Goal: Information Seeking & Learning: Check status

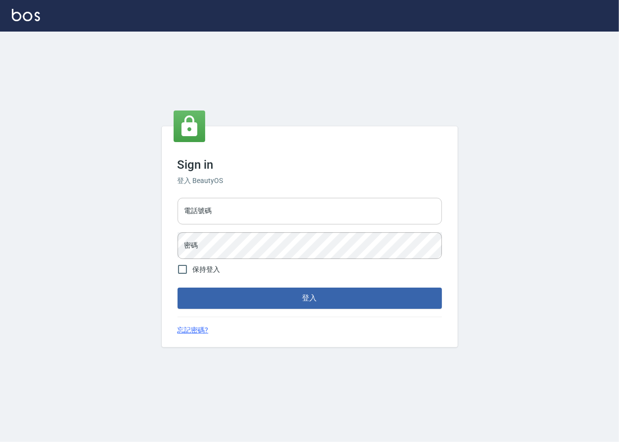
click at [281, 210] on input "電話號碼" at bounding box center [310, 211] width 264 height 27
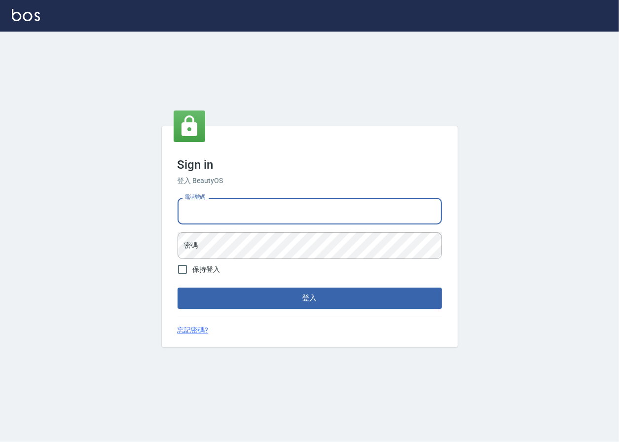
type input "0223709007"
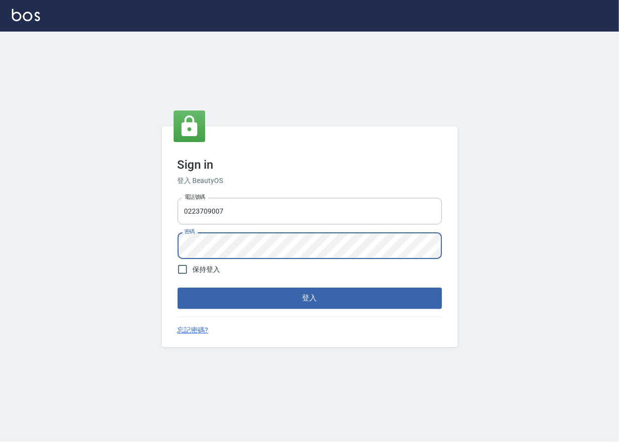
click at [66, 243] on div "Sign in 登入 BeautyOS 電話號碼 [PHONE_NUMBER] 電話號碼 密碼 密碼 保持登入 登入 忘記密碼?" at bounding box center [309, 237] width 619 height 410
click at [178, 288] on button "登入" at bounding box center [310, 298] width 264 height 21
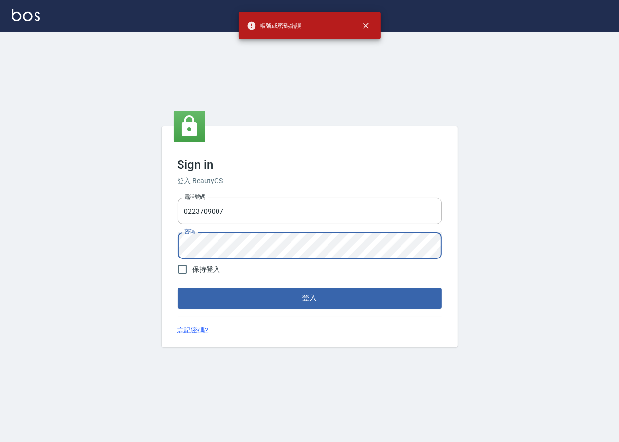
click at [94, 228] on div "Sign in 登入 BeautyOS 電話號碼 [PHONE_NUMBER] 電話號碼 密碼 密碼 保持登入 登入 忘記密碼?" at bounding box center [309, 237] width 619 height 410
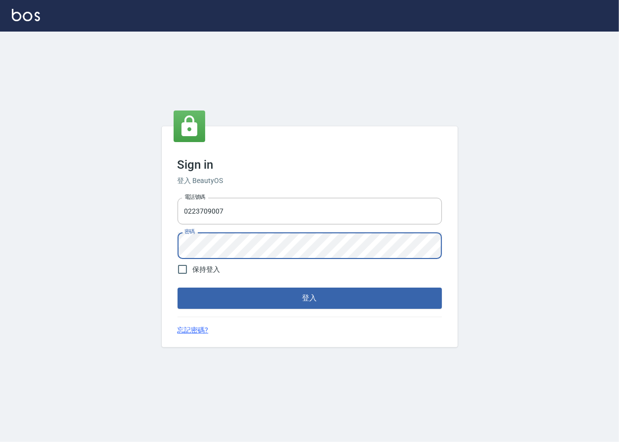
click at [178, 288] on button "登入" at bounding box center [310, 298] width 264 height 21
click at [158, 242] on div "Sign in 登入 BeautyOS 電話號碼 [PHONE_NUMBER] 電話號碼 密碼 密碼 保持登入 登入 忘記密碼?" at bounding box center [309, 237] width 619 height 410
click at [178, 288] on button "登入" at bounding box center [310, 298] width 264 height 21
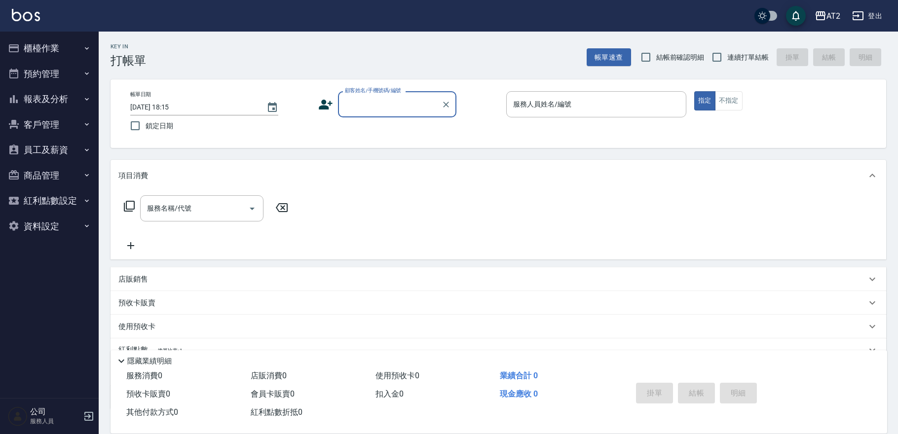
click at [52, 54] on button "櫃檯作業" at bounding box center [49, 49] width 91 height 26
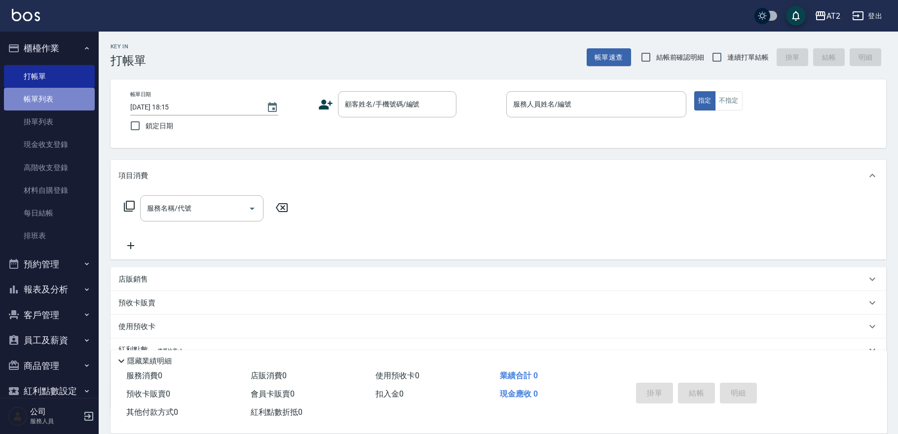
click at [53, 96] on link "帳單列表" at bounding box center [49, 99] width 91 height 23
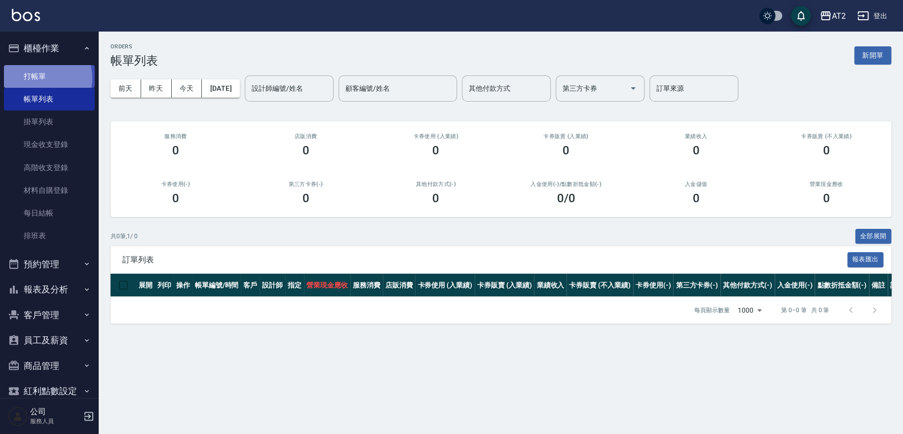
click at [35, 78] on link "打帳單" at bounding box center [49, 76] width 91 height 23
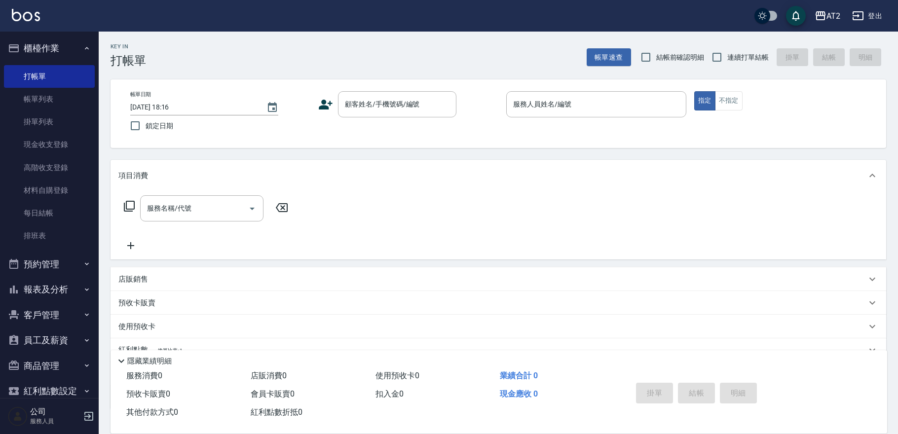
click at [619, 58] on span "結帳前確認明細" at bounding box center [680, 57] width 48 height 10
click at [619, 58] on input "結帳前確認明細" at bounding box center [645, 57] width 21 height 21
checkbox input "true"
click at [619, 51] on input "連續打單結帳" at bounding box center [716, 57] width 21 height 21
checkbox input "true"
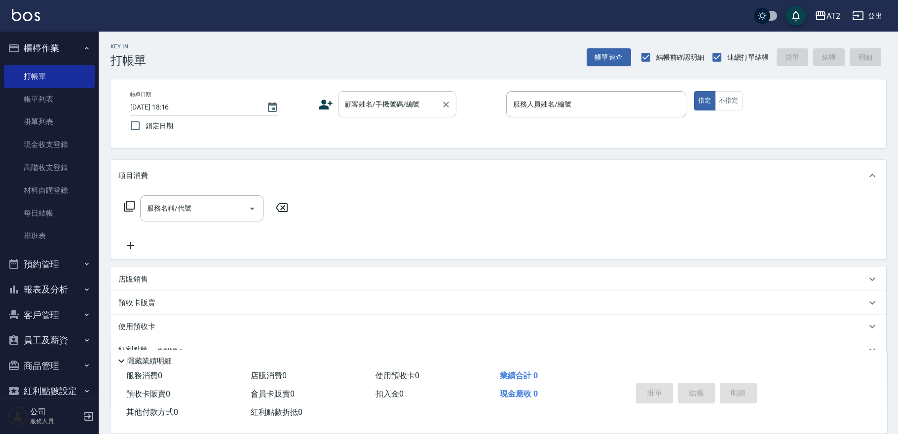
drag, startPoint x: 404, startPoint y: 89, endPoint x: 402, endPoint y: 95, distance: 6.6
click at [404, 91] on div "帳單日期 [DATE] 18:16 鎖定日期 顧客姓名/手機號碼/編號 顧客姓名/手機號碼/編號 服務人員姓名/編號 服務人員姓名/編號 指定 不指定" at bounding box center [497, 113] width 775 height 69
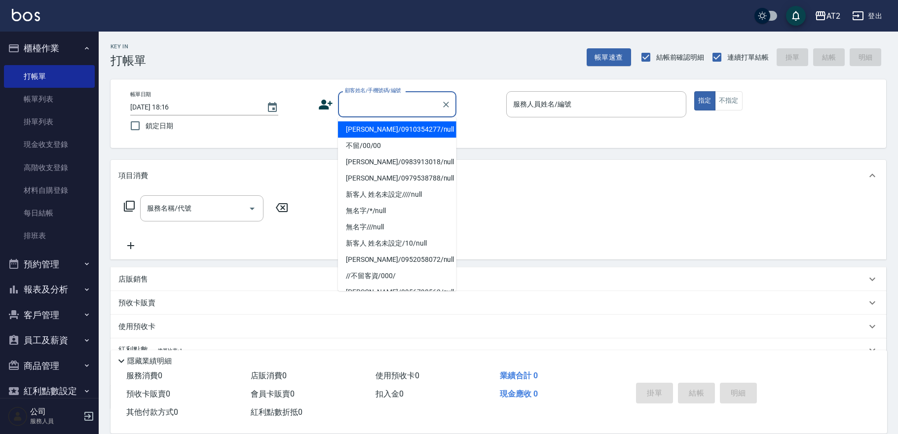
click at [391, 105] on input "顧客姓名/手機號碼/編號" at bounding box center [389, 104] width 95 height 17
type input "0"
click at [619, 91] on button "指定" at bounding box center [704, 100] width 21 height 19
type button "true"
type input "[PERSON_NAME]/0910354277/null"
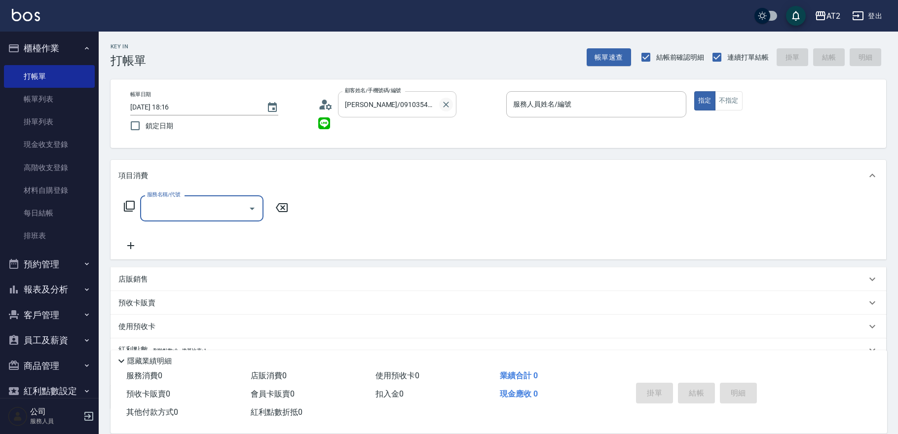
click at [444, 104] on icon "Clear" at bounding box center [446, 105] width 10 height 10
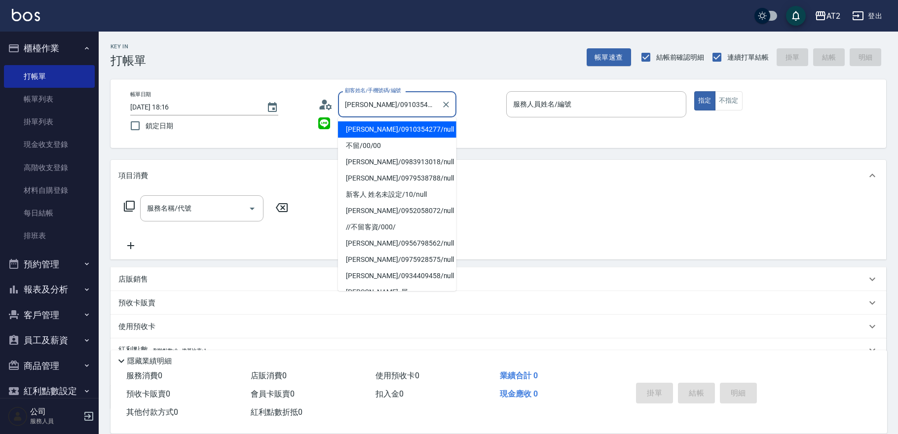
click at [429, 105] on input "[PERSON_NAME]/0910354277/null" at bounding box center [389, 104] width 95 height 17
drag, startPoint x: 429, startPoint y: 105, endPoint x: 348, endPoint y: 112, distance: 81.8
click at [348, 112] on input "[PERSON_NAME]/0910354277/null" at bounding box center [389, 104] width 95 height 17
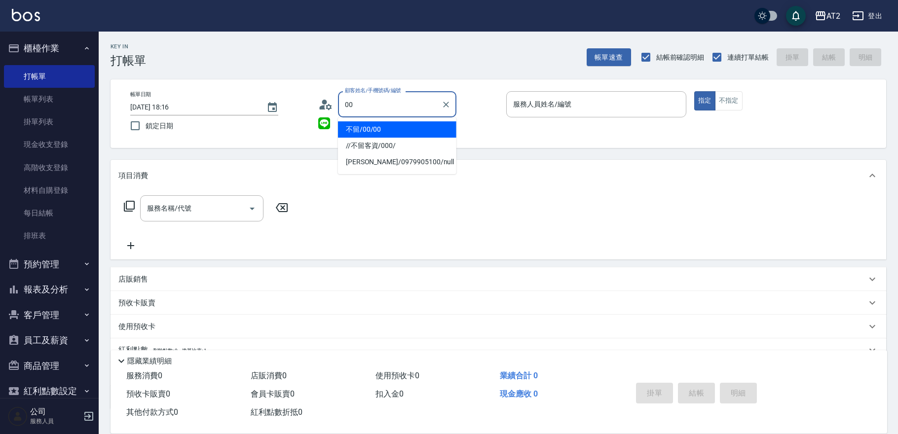
type input "不留/00/00"
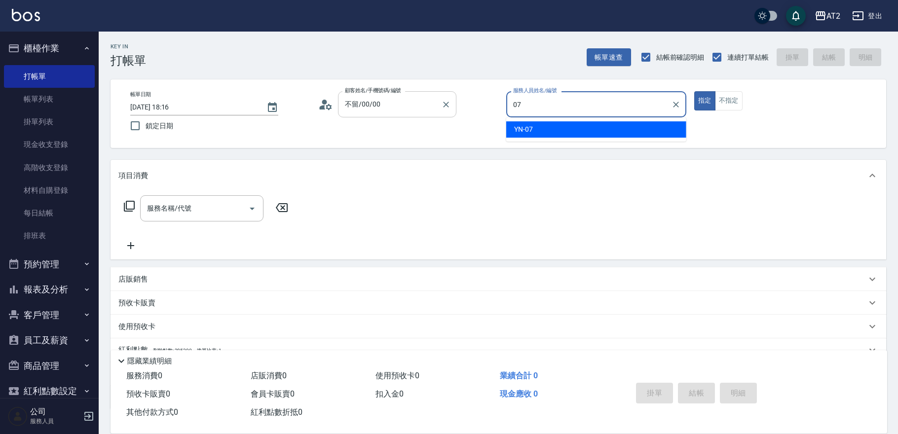
type input "YN-07"
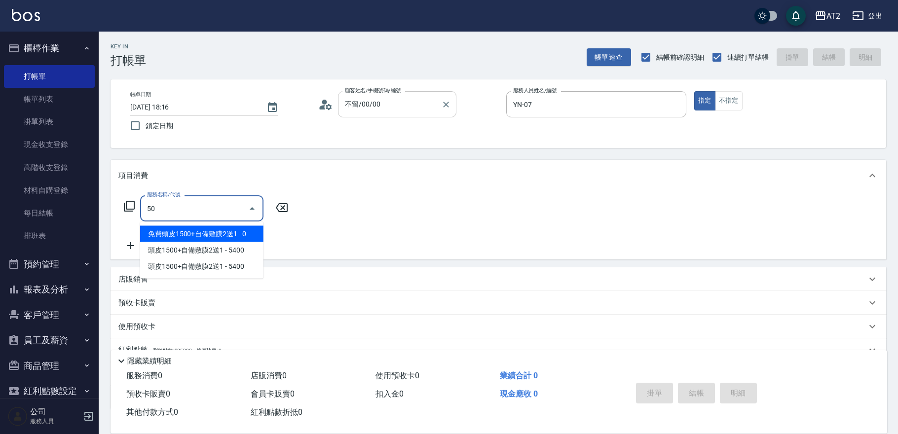
type input "501"
type input "100"
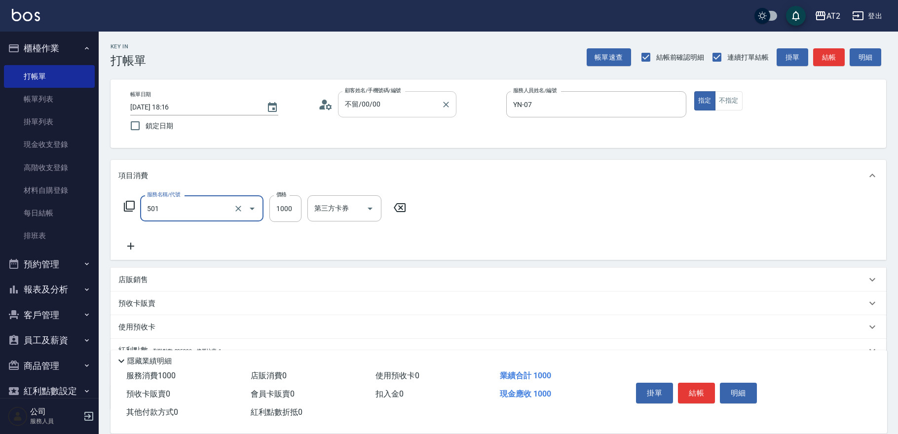
type input "染髮(501)"
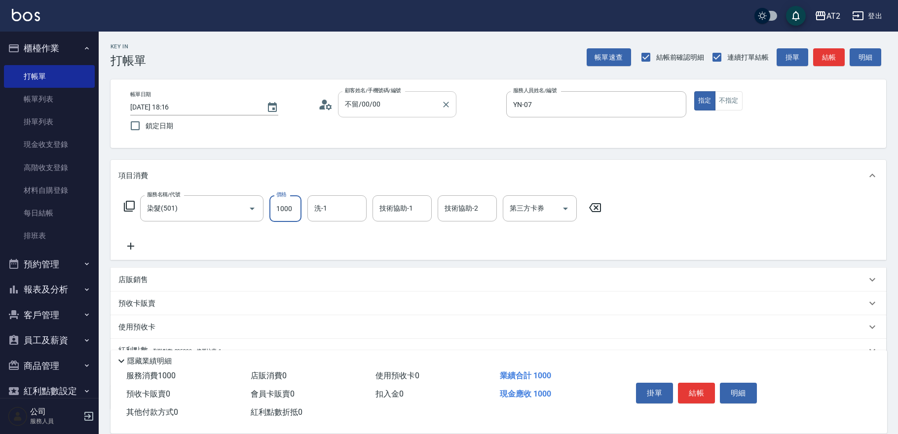
type input "1"
type input "0"
type input "198"
type input "190"
type input "1980"
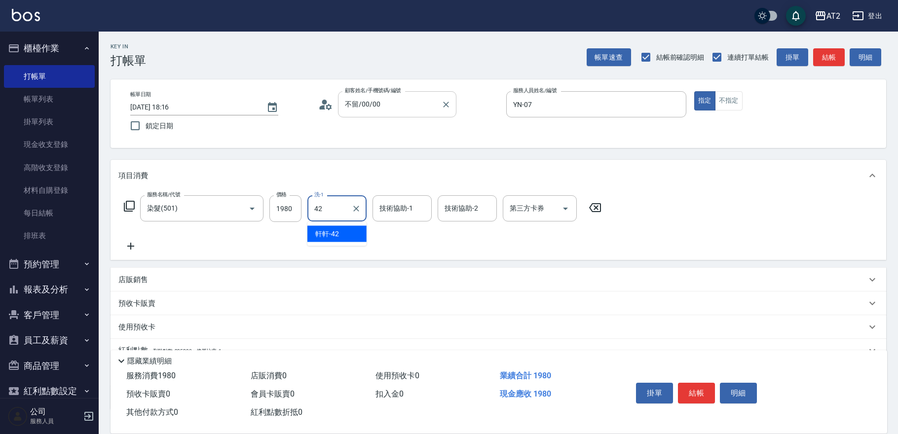
type input "軒軒-42"
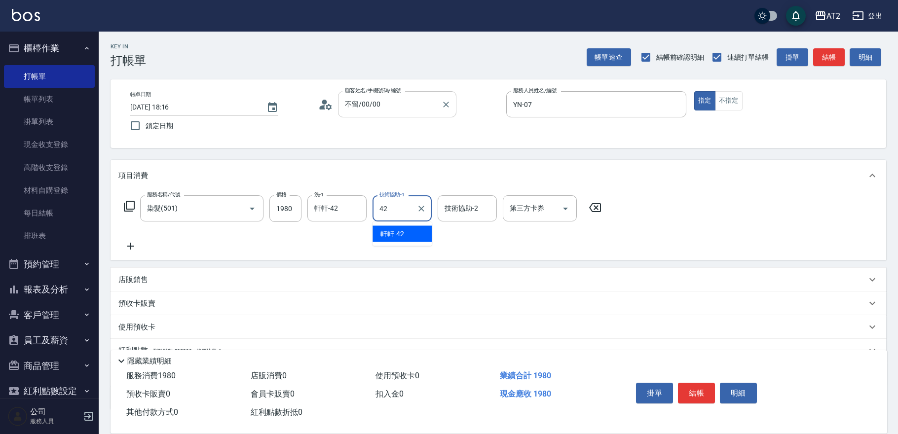
type input "軒軒-42"
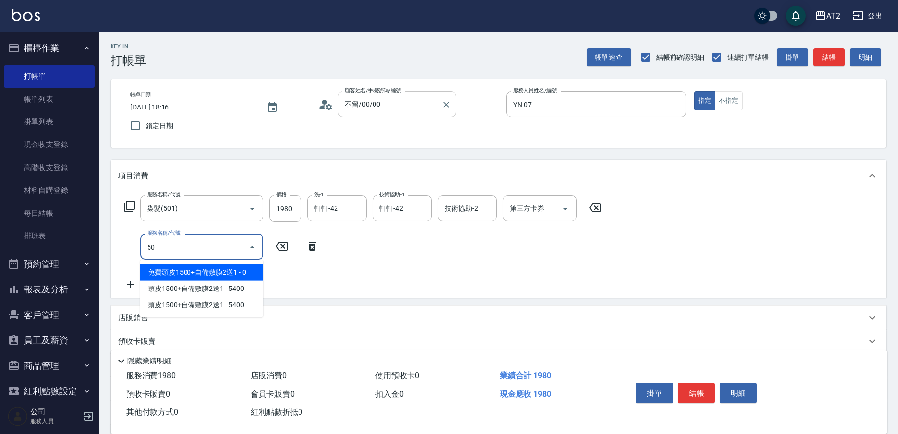
type input "502"
type input "240"
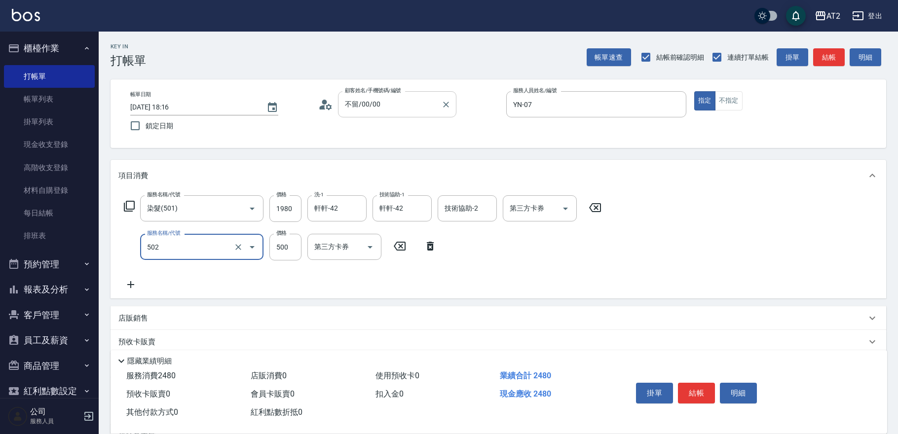
type input "漂髮(502)"
type input "0"
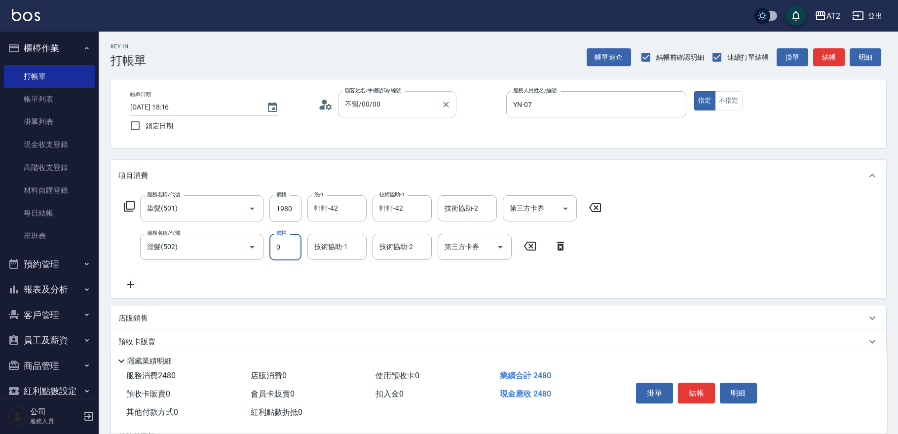
type input "190"
type input "0"
type input "軒軒-42"
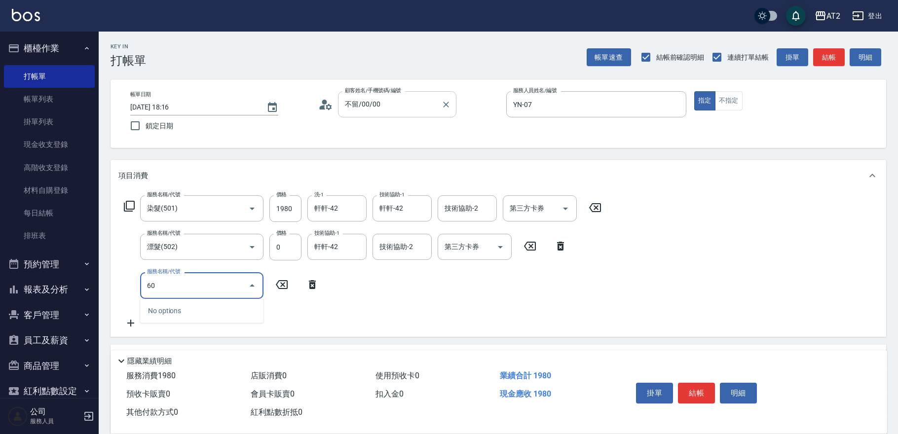
type input "601"
type input "290"
type input "自備護髮(601)"
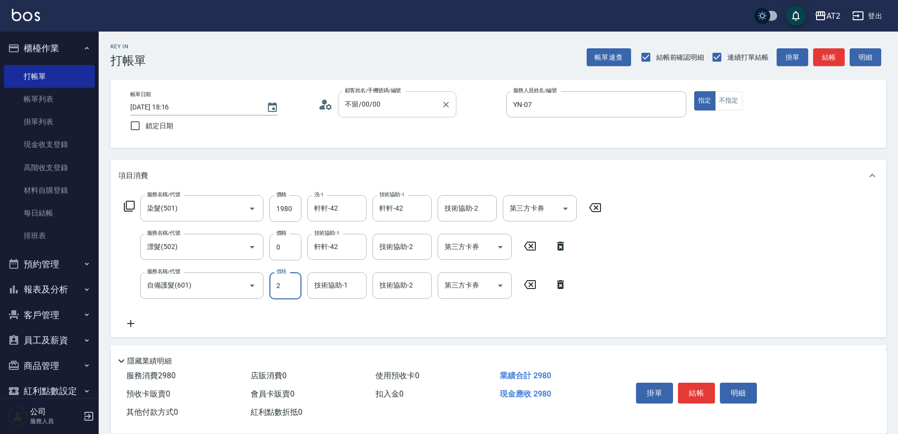
type input "20"
type input "210"
type input "2000"
type input "390"
type input "2000"
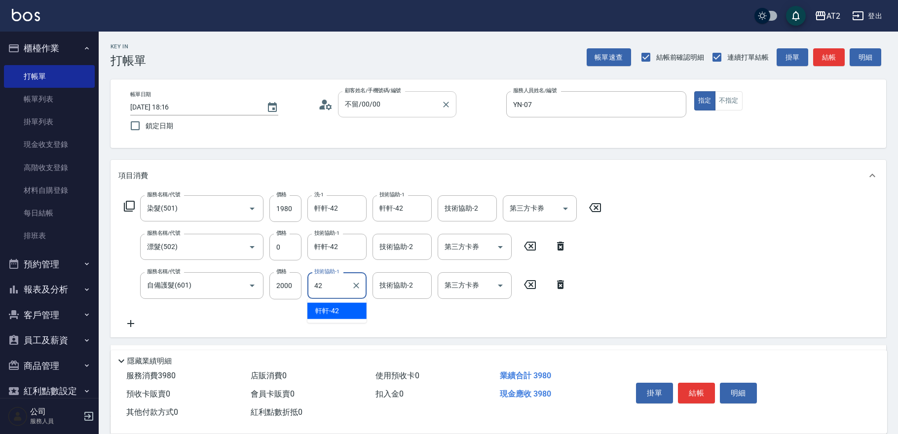
type input "軒軒-42"
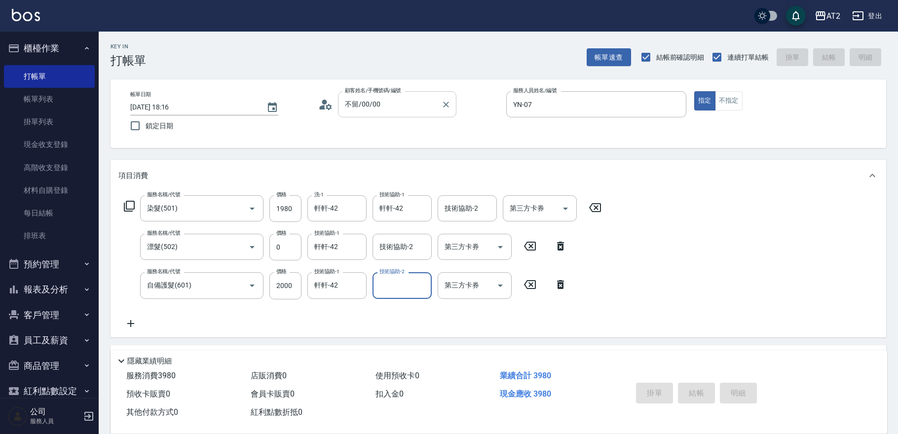
type input "[DATE] 18:17"
type input "0"
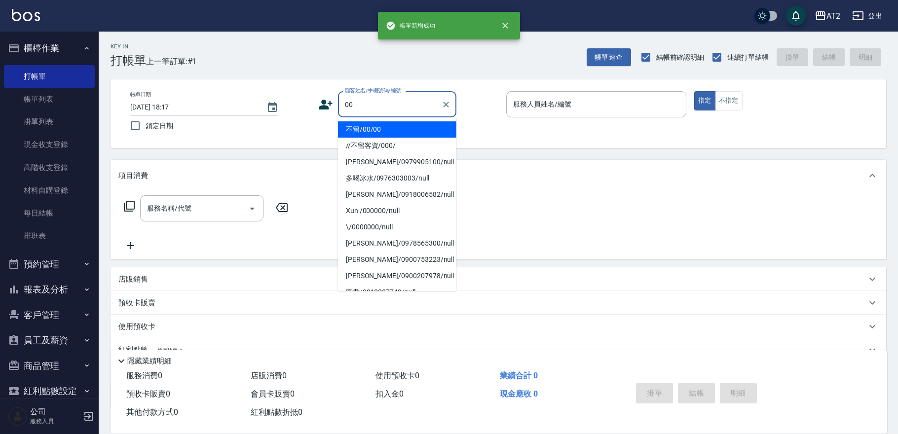
type input "不留/00/00"
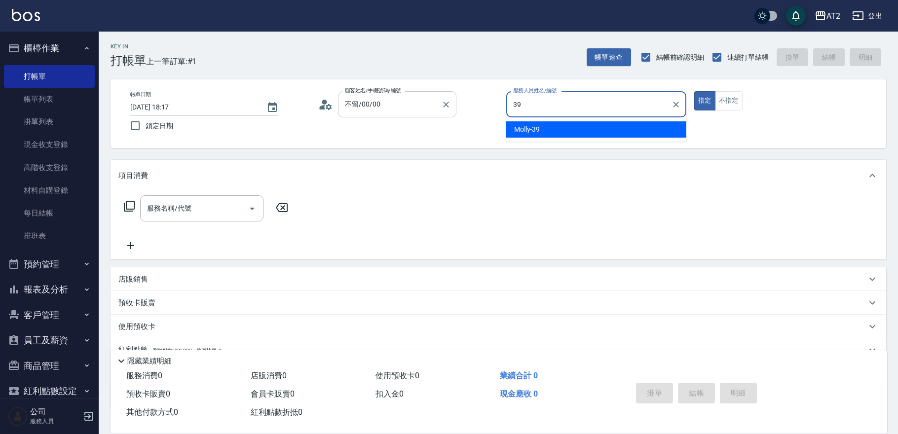
type input "Molly-39"
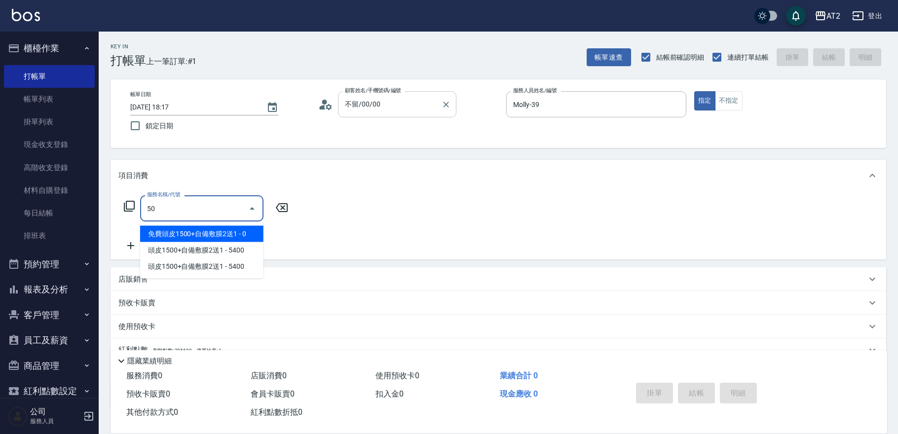
type input "501"
type input "100"
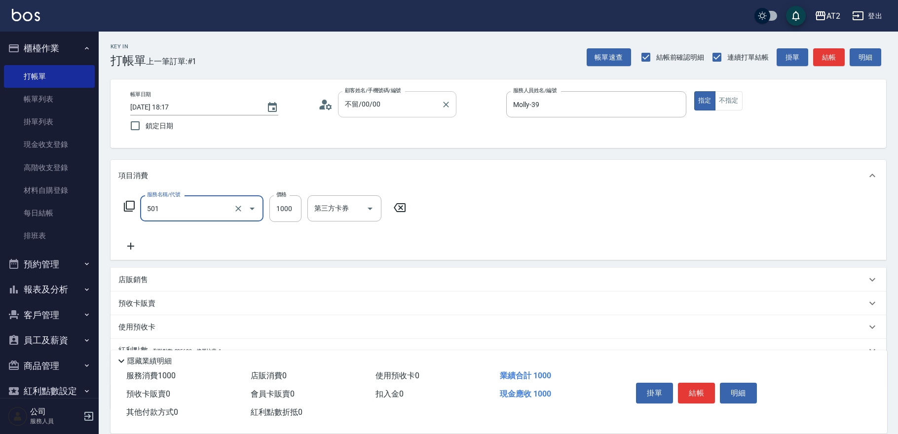
type input "染髮(501)"
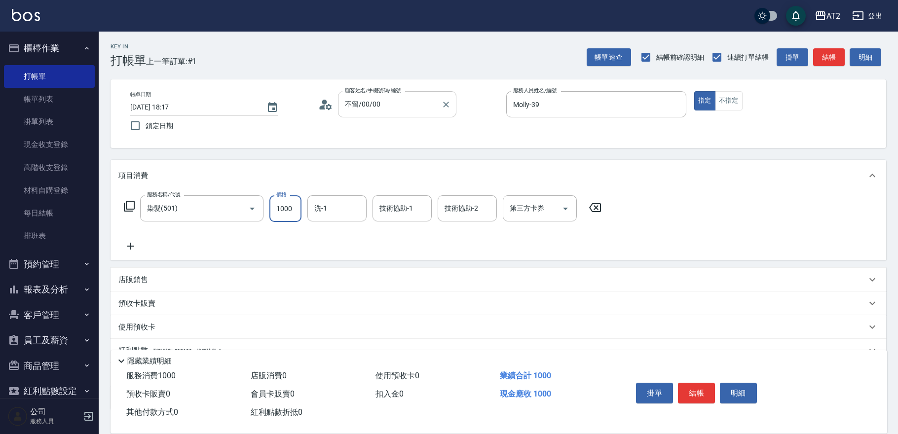
type input "1"
type input "0"
type input "18"
type input "10"
type input "188"
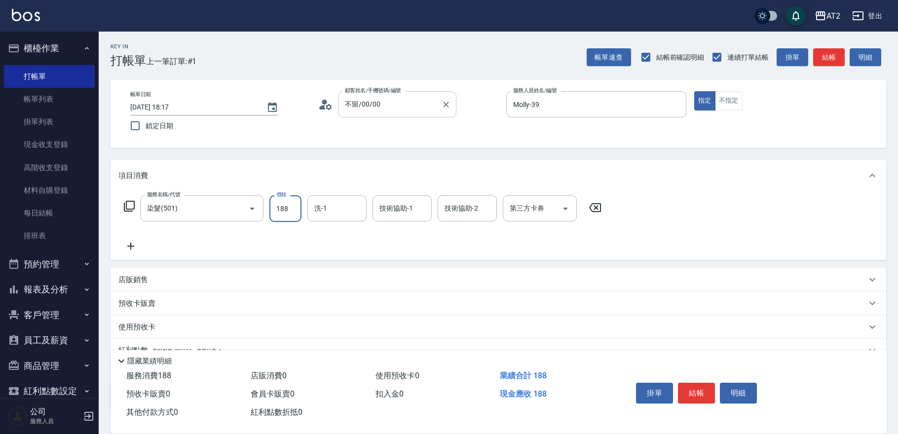
type input "180"
type input "1880"
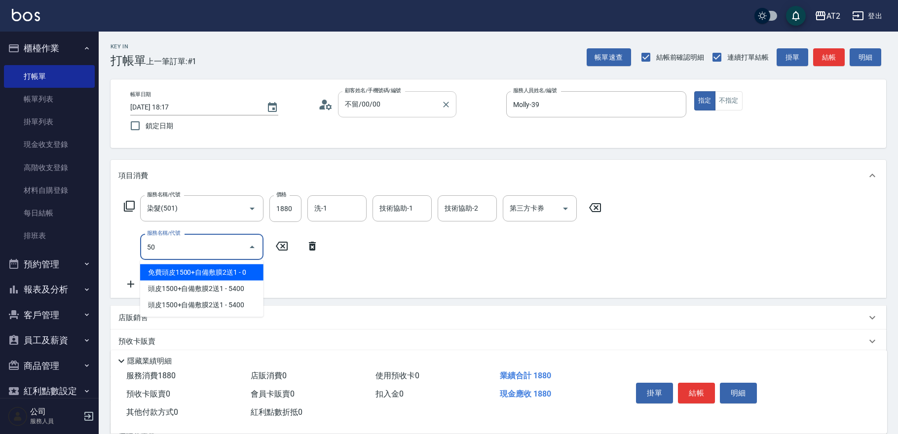
type input "5"
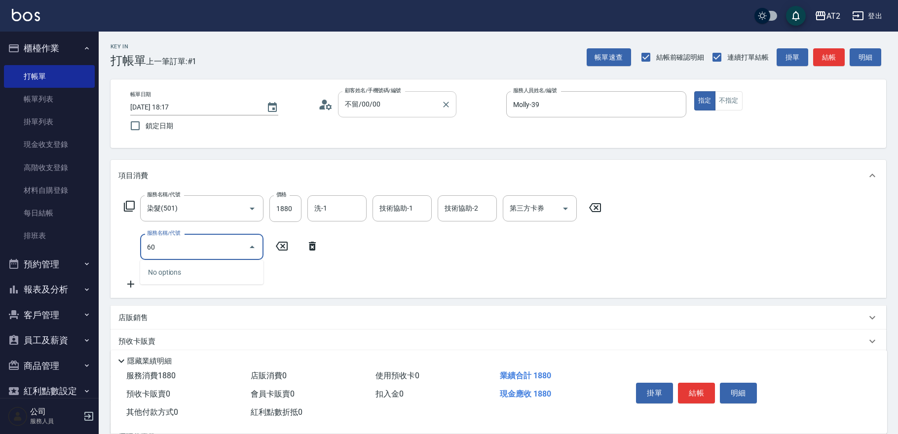
type input "601"
type input "280"
type input "自備護髮(601)"
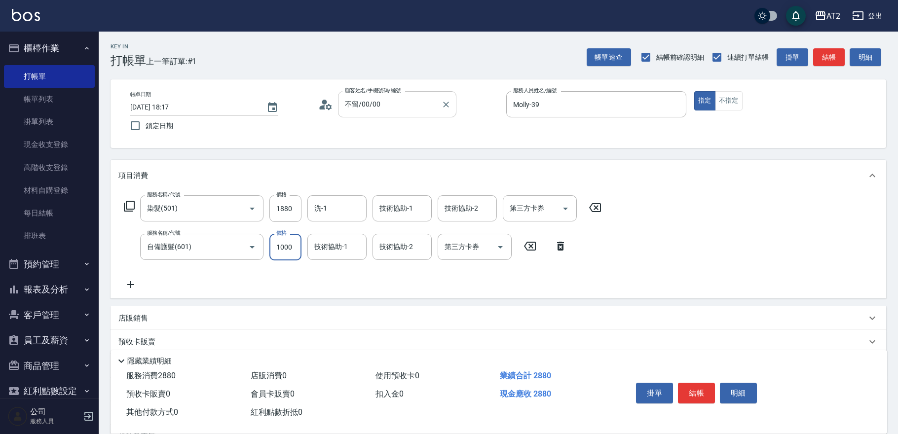
type input "2"
type input "190"
type input "200"
type input "380"
type input "2000"
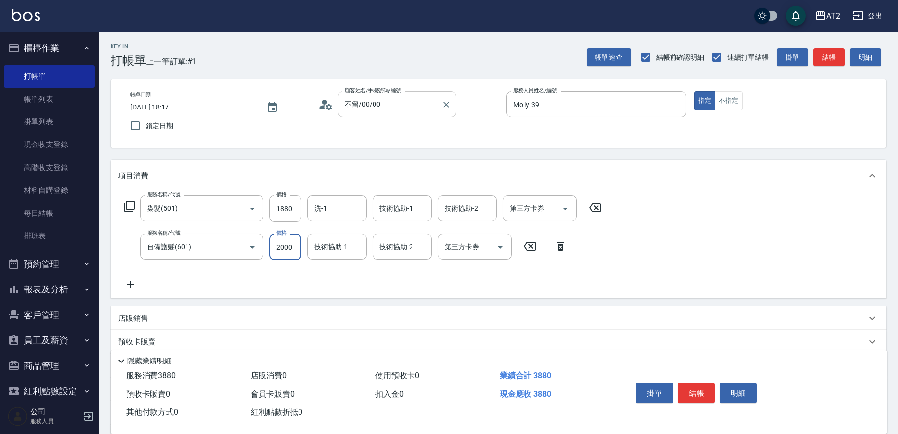
type input "2180"
type input "2000"
type input "380"
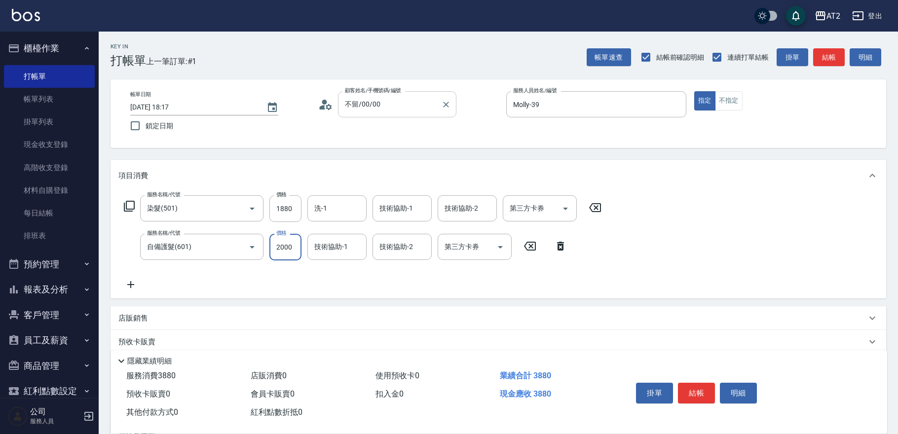
type input "0"
type input "180"
type input "3"
type input "190"
type input "30"
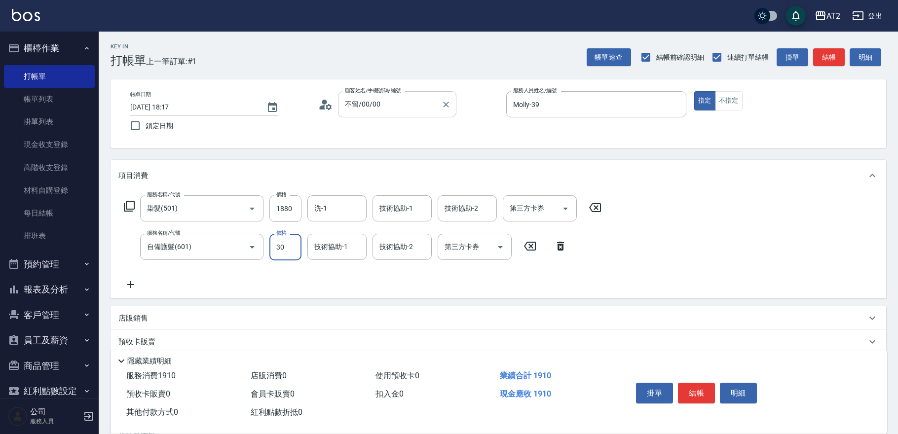
type input "210"
type input "300"
type input "480"
type input "3000"
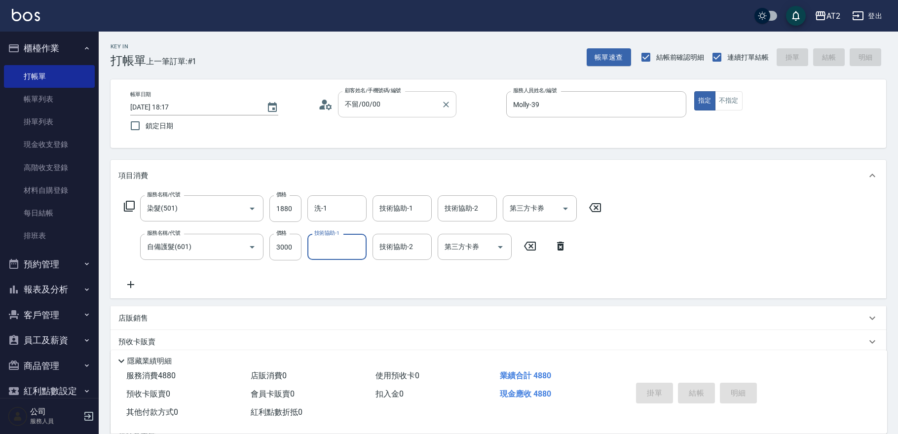
type input "0"
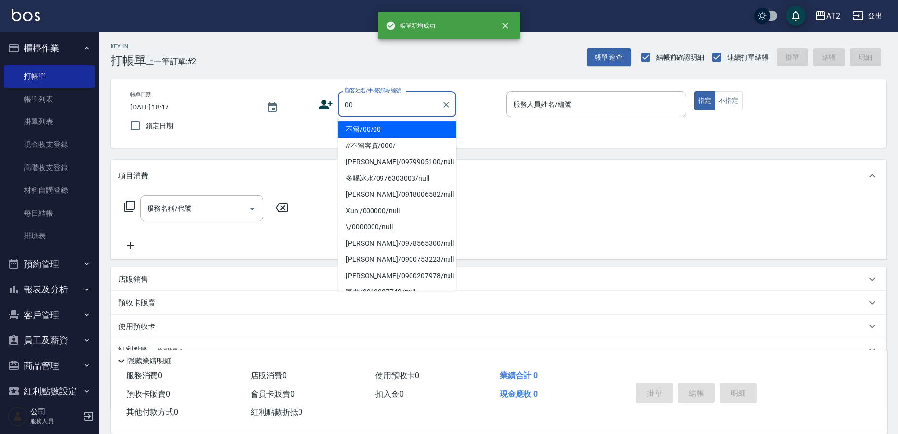
type input "不留/00/00"
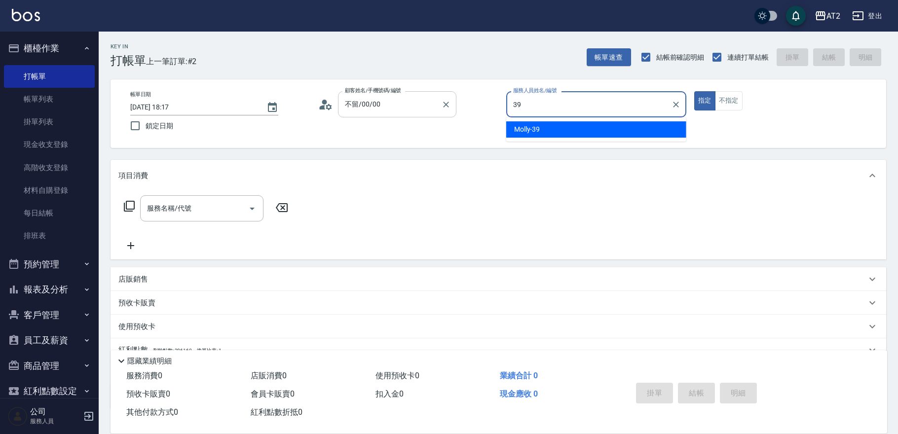
type input "Molly-39"
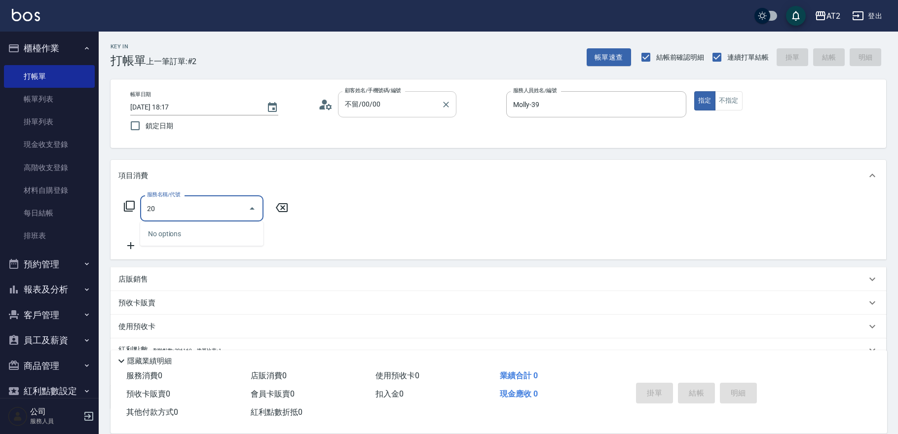
type input "201"
type input "20"
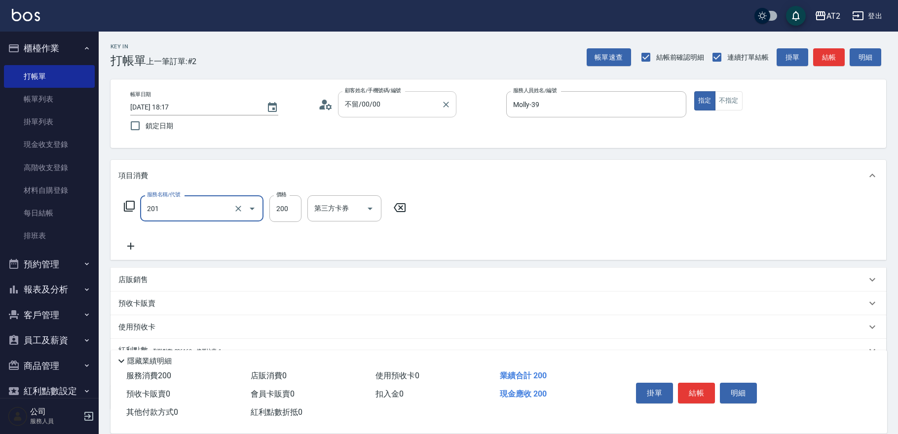
type input "洗髮(201)"
type input "0"
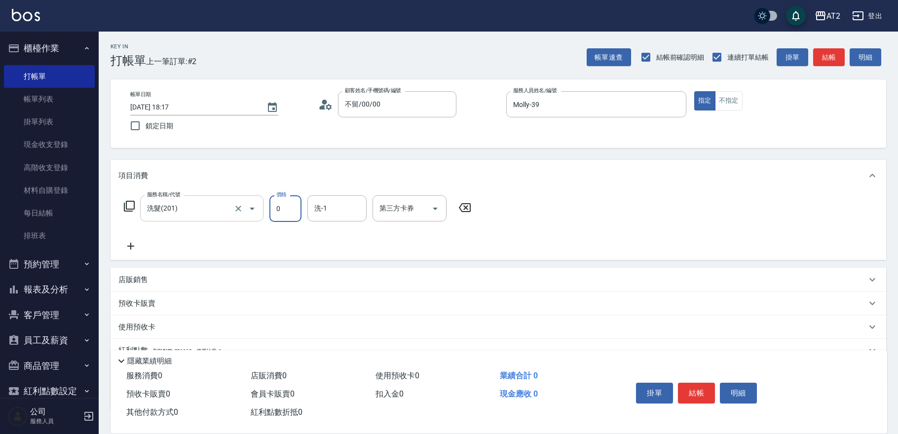
type input "0"
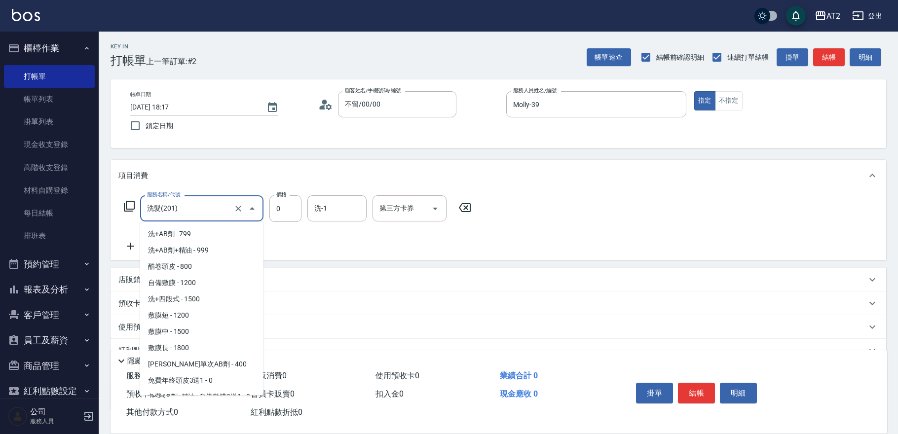
click at [221, 208] on input "洗髮(201)" at bounding box center [188, 208] width 87 height 17
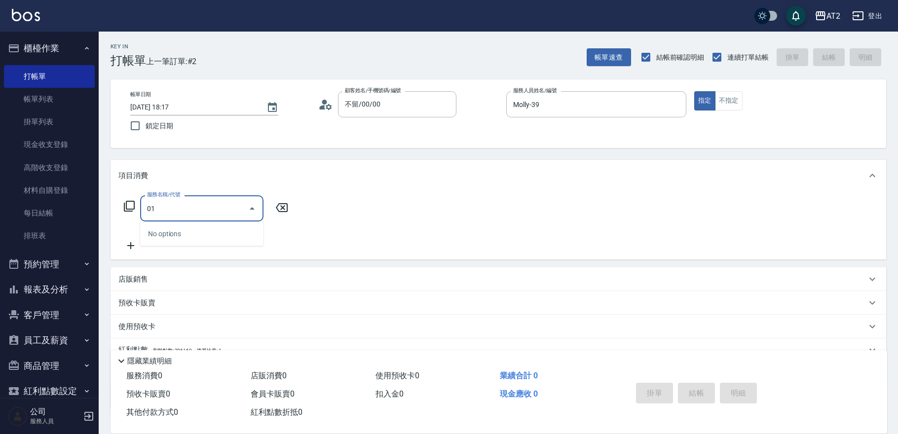
type input "0"
type input "401"
type input "20"
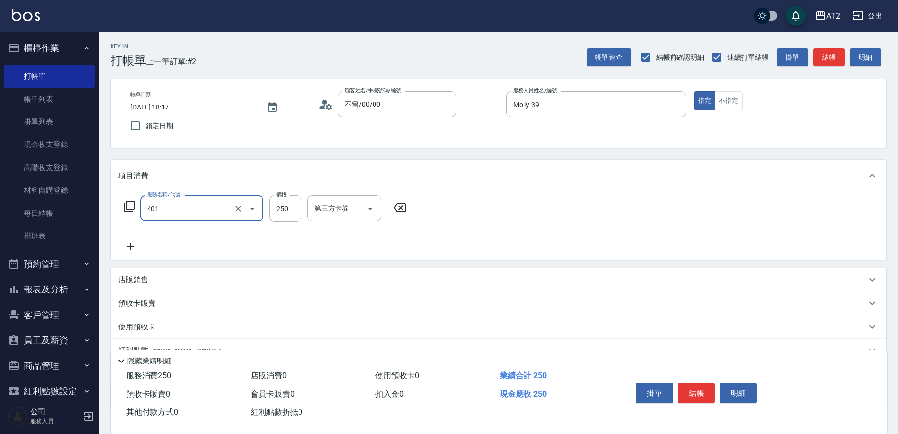
type input "剪髮(401)"
type input "0"
type input "70"
type input "700"
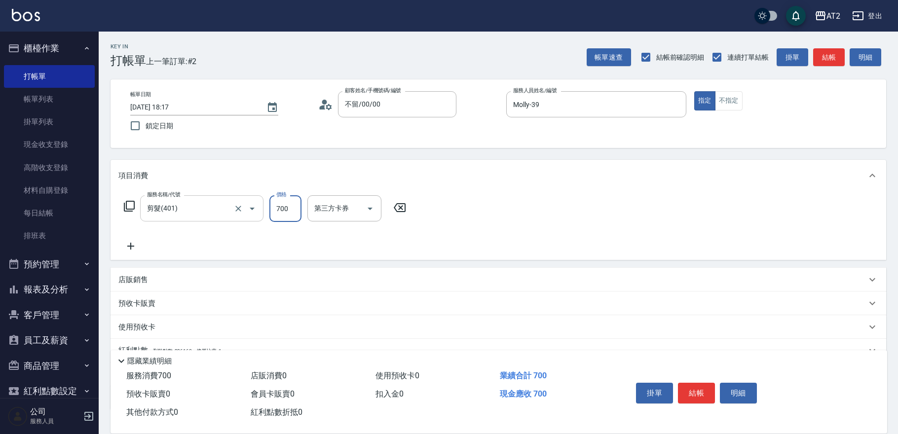
type input "700"
type input "7000"
type input "70"
type input "700"
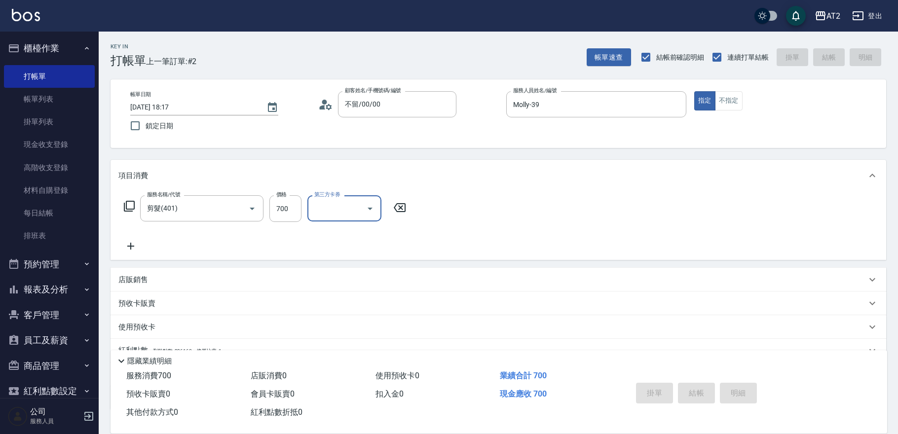
type input "[DATE] 18:18"
type input "0"
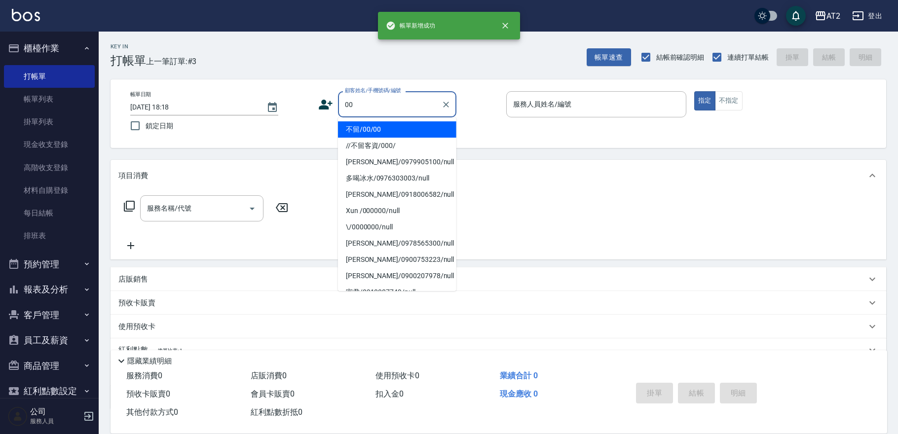
type input "不留/00/00"
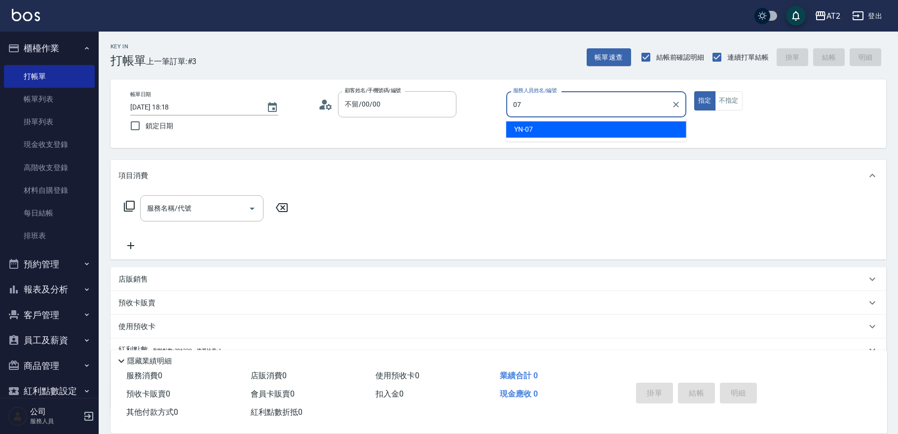
type input "YN-07"
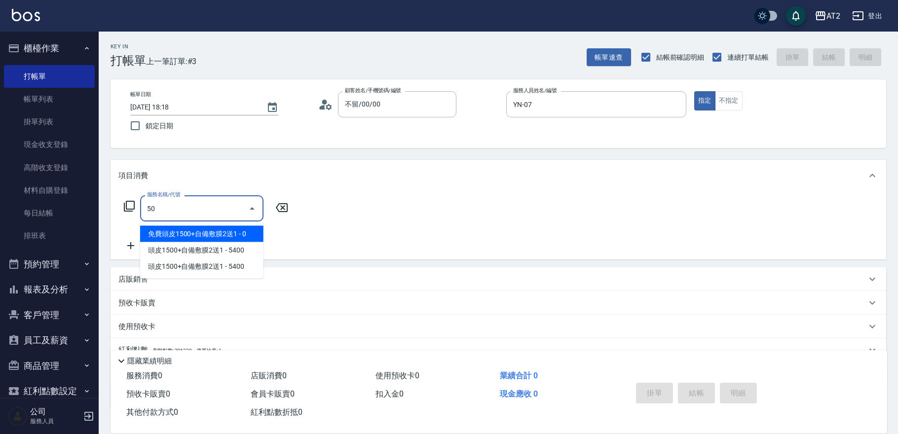
type input "501"
type input "100"
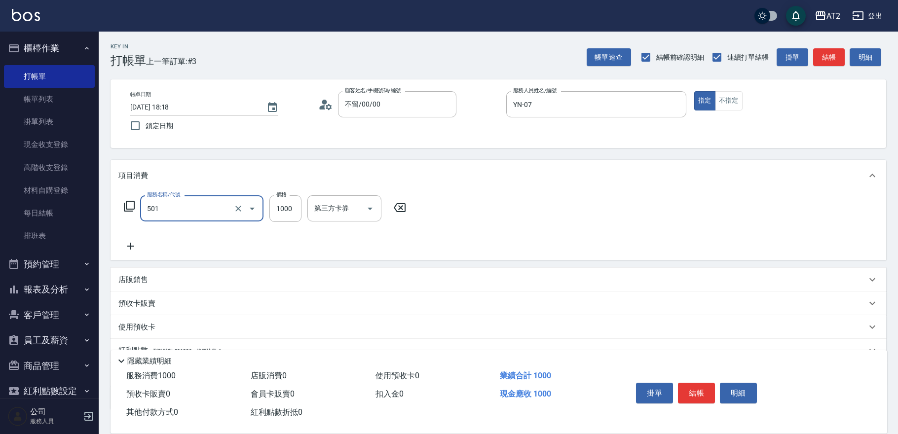
type input "染髮(501)"
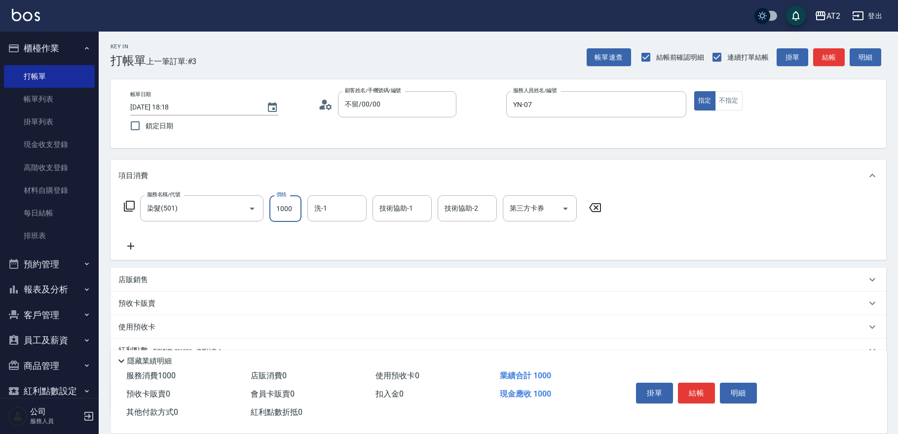
type input "0"
type input "269"
type input "260"
type input "2699"
type input "軒軒-42"
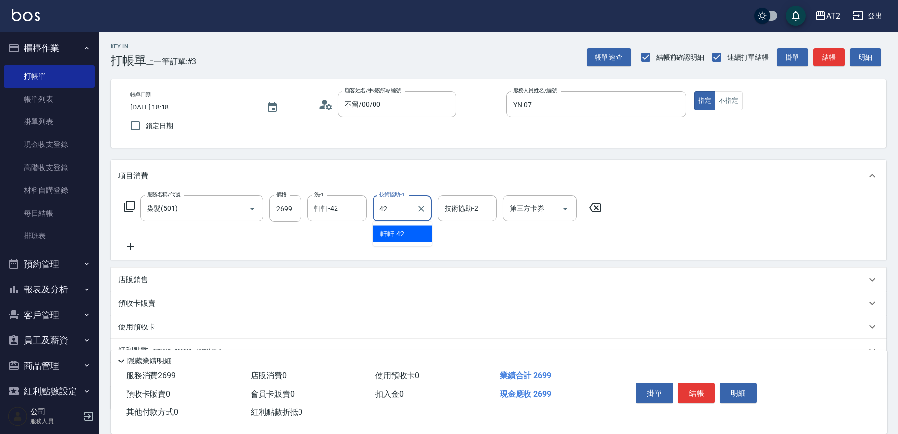
type input "軒軒-42"
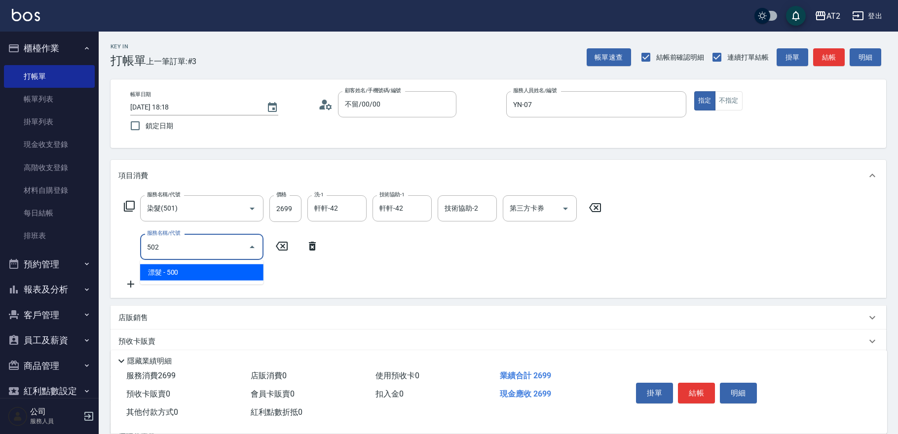
type input "502"
type input "310"
type input "漂髮(502)"
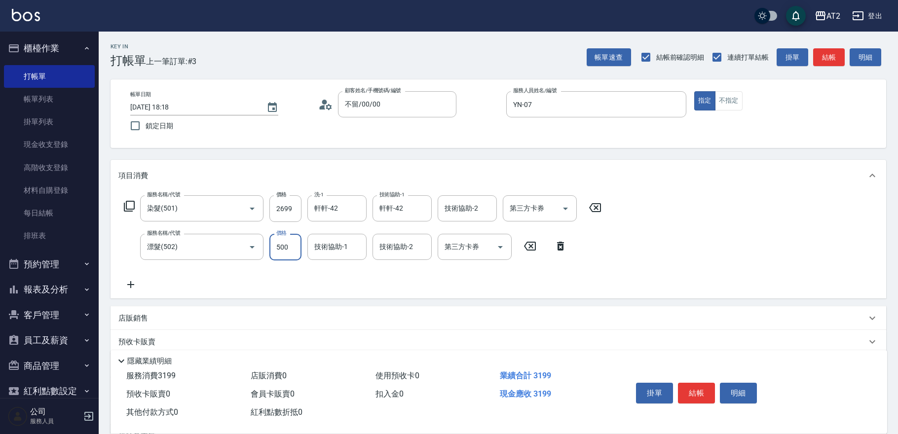
type input "260"
type input "0"
type input "軒軒-42"
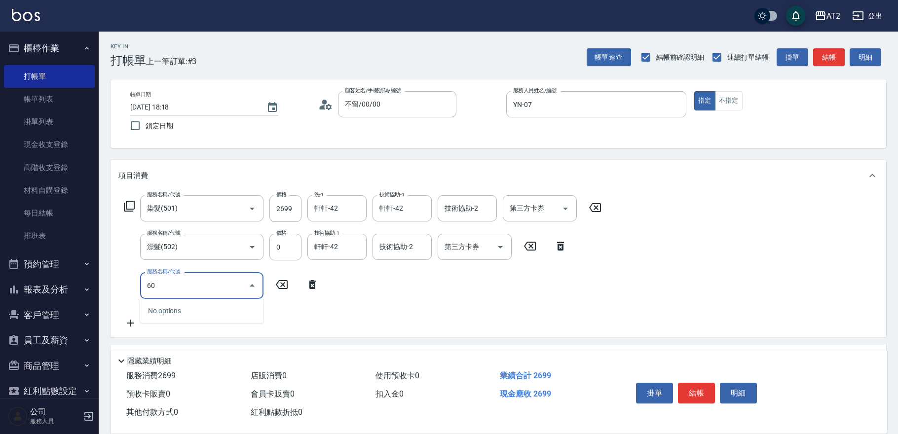
type input "602"
type input "310"
type input "自備護髮(602)"
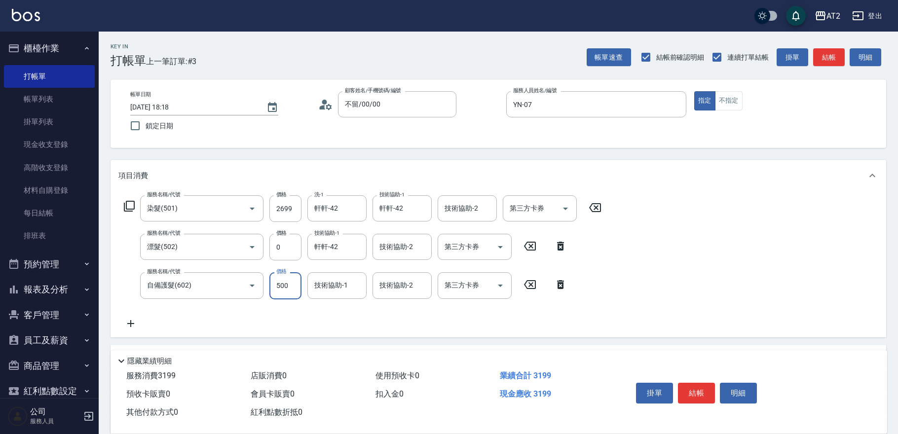
type input "270"
type input "25"
type input "290"
type input "250"
type input "510"
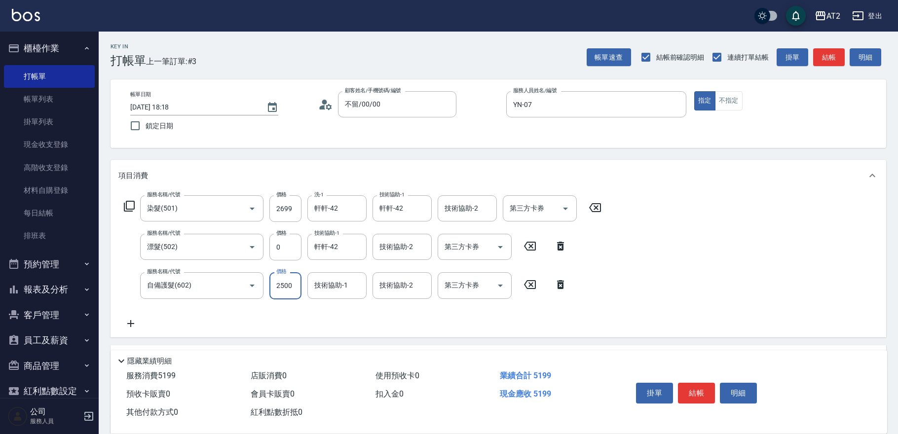
type input "2500"
type input "軒軒-42"
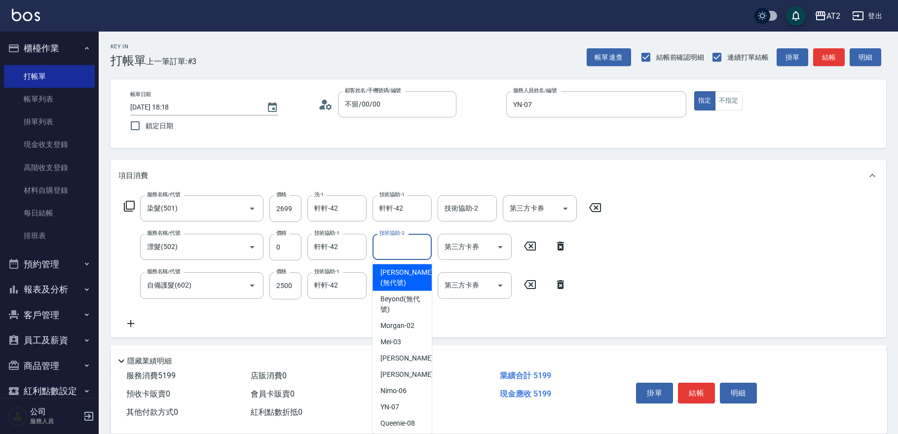
click at [393, 250] on input "技術協助-2" at bounding box center [402, 246] width 50 height 17
type input "[PERSON_NAME]-31"
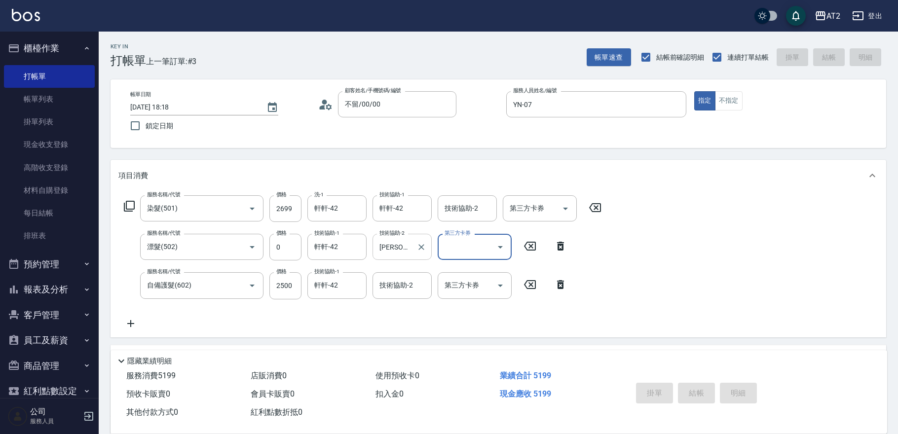
type input "[DATE] 18:19"
type input "0"
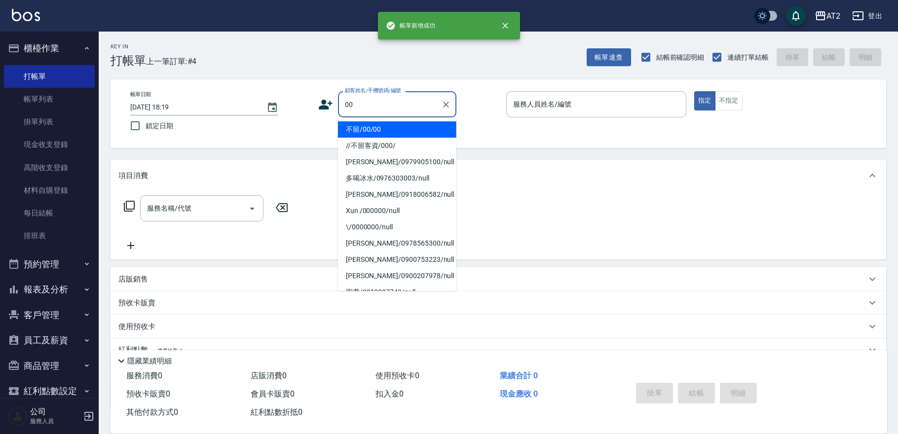
type input "不留/00/00"
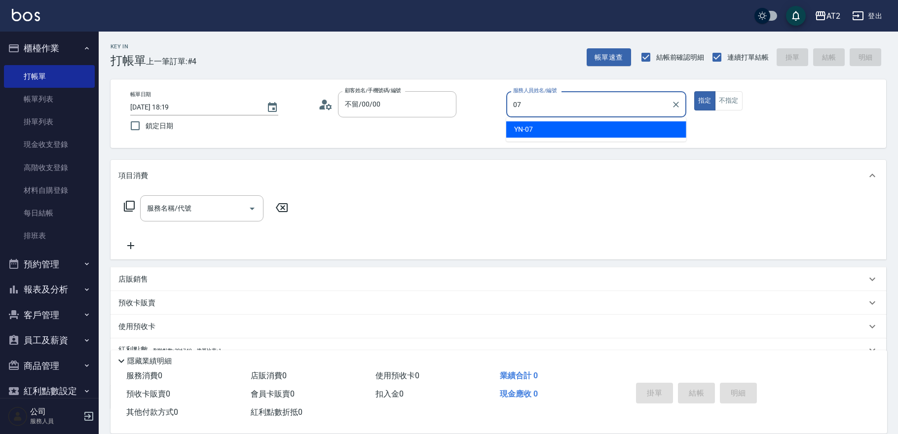
type input "YN-07"
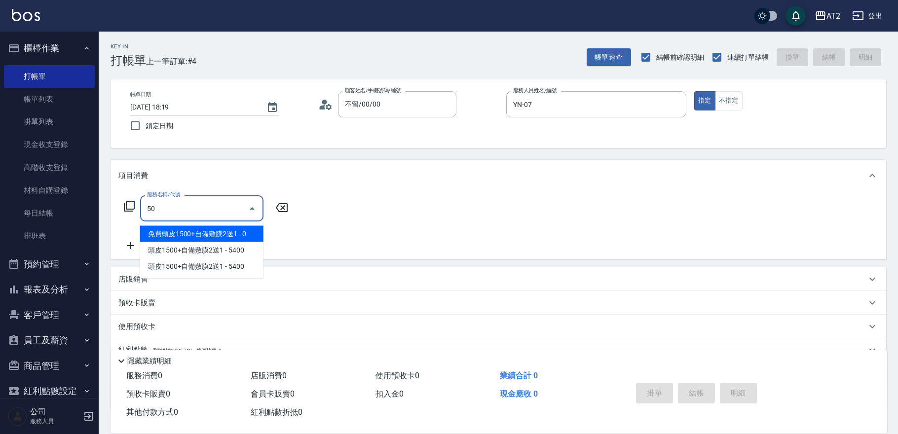
type input "501"
type input "100"
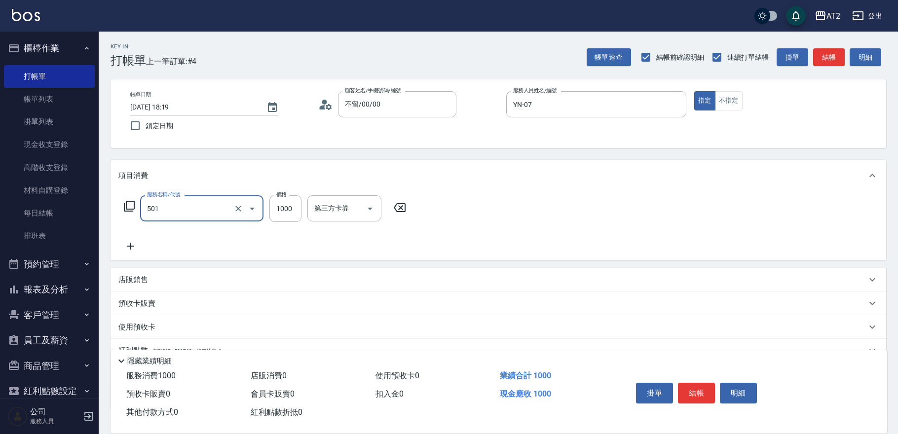
type input "染髮(501)"
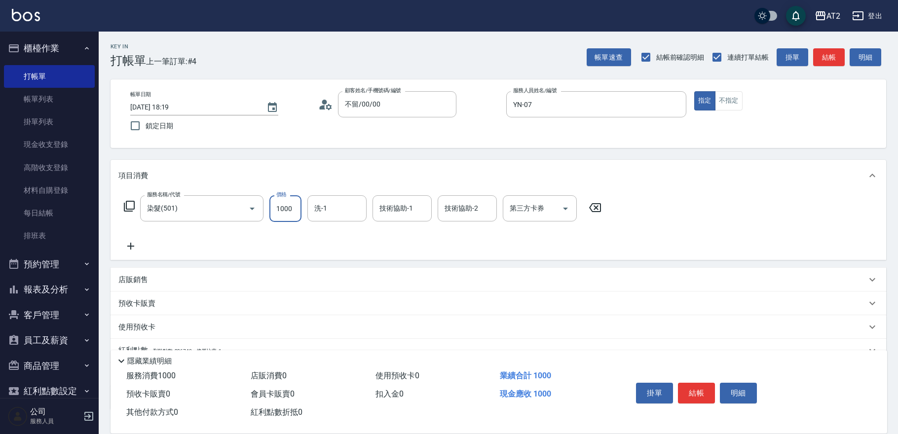
type input "0"
type input "12"
type input "10"
type input "128"
type input "120"
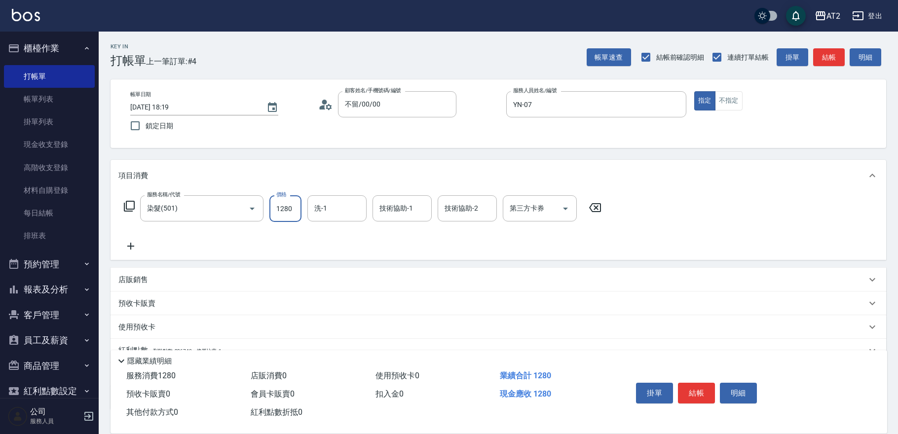
type input "1280"
type input "軒軒-42"
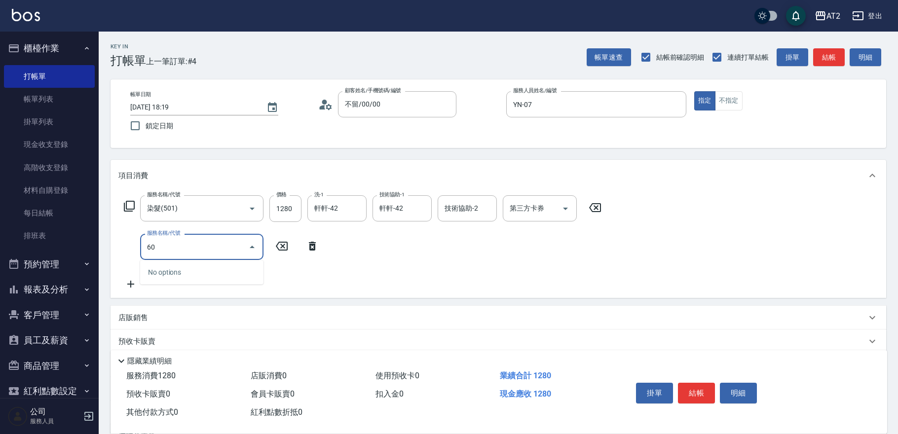
type input "601"
type input "220"
type input "自備護髮(601)"
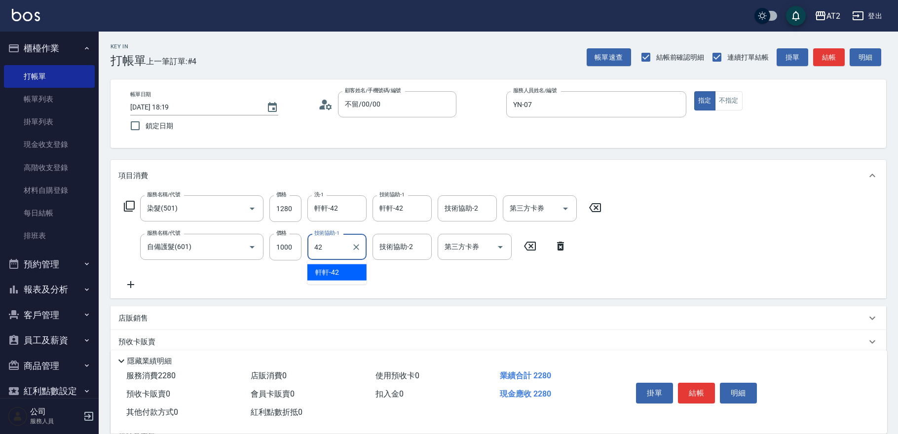
type input "軒軒-42"
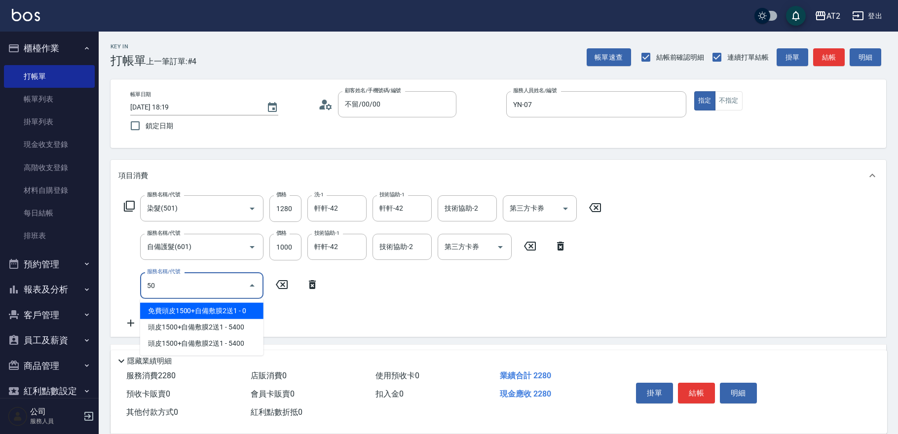
type input "502"
type input "270"
type input "漂髮(502)"
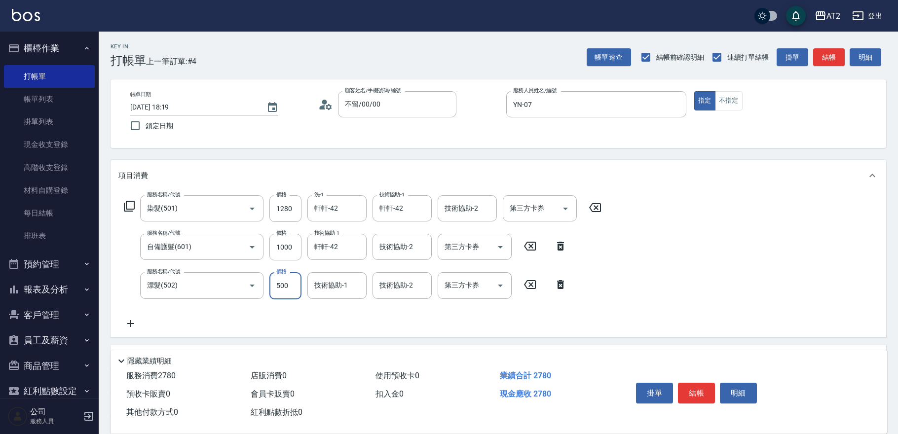
type input "220"
type input "0"
type input "[PERSON_NAME]-31"
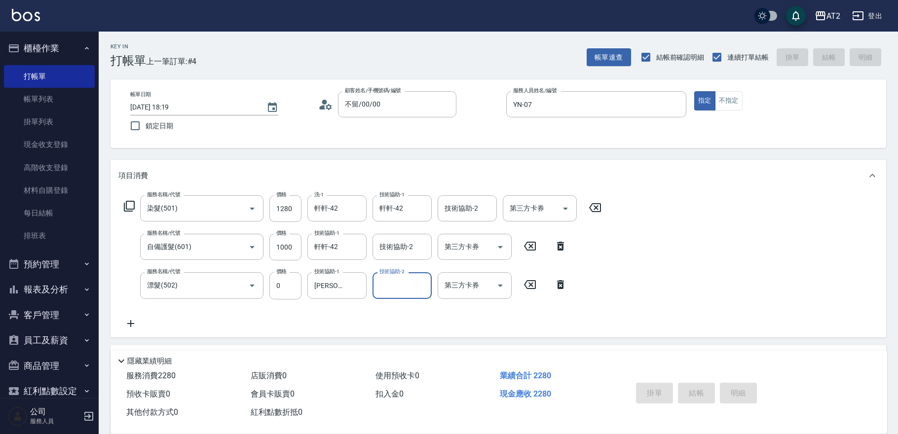
type input "0"
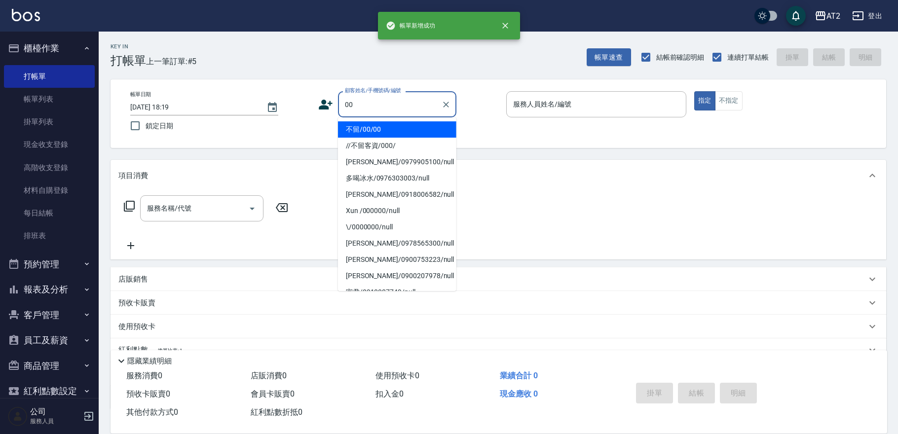
type input "不留/00/00"
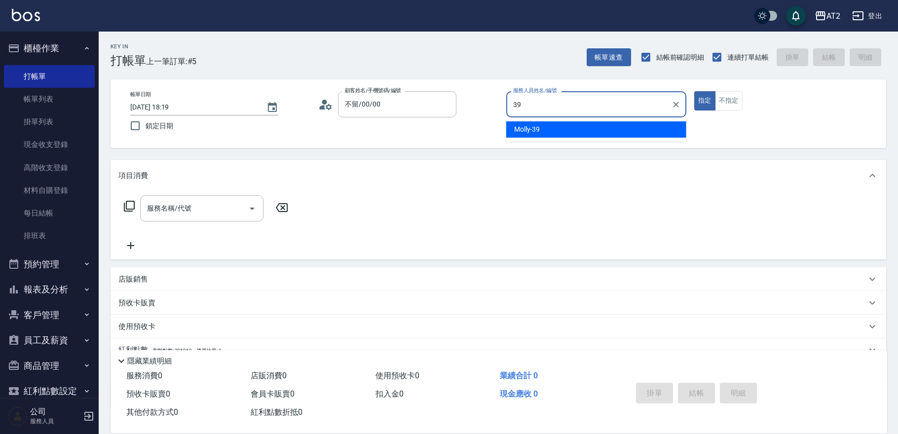
type input "Molly-39"
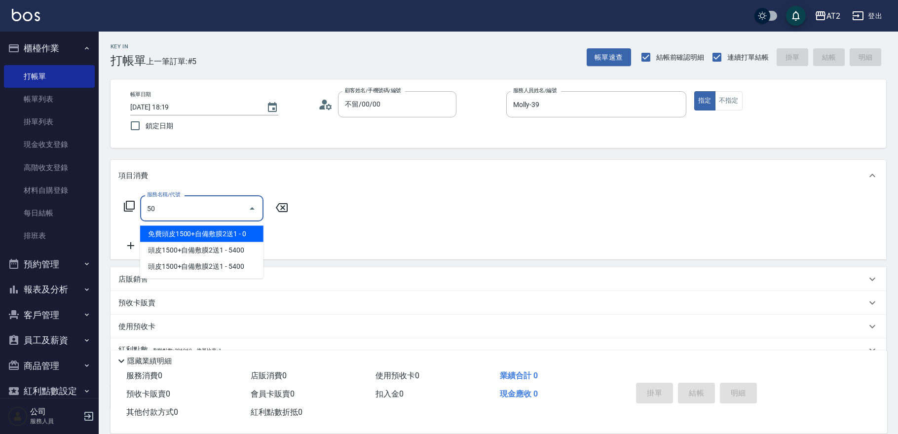
type input "501"
type input "100"
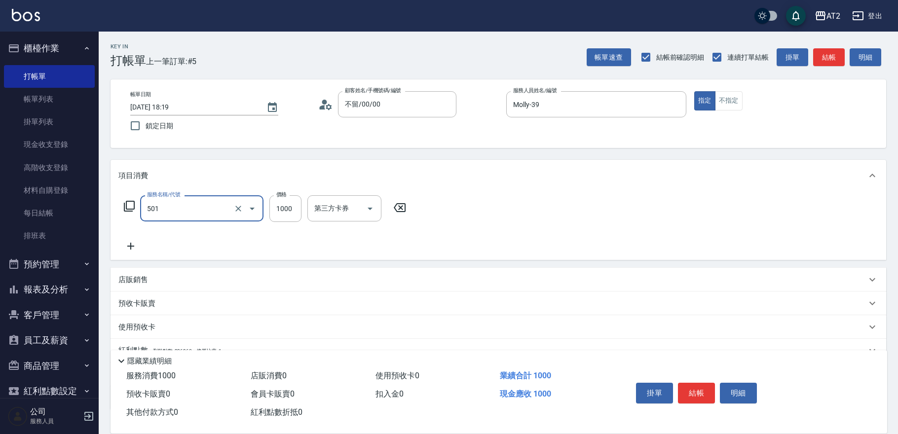
type input "染髮(501)"
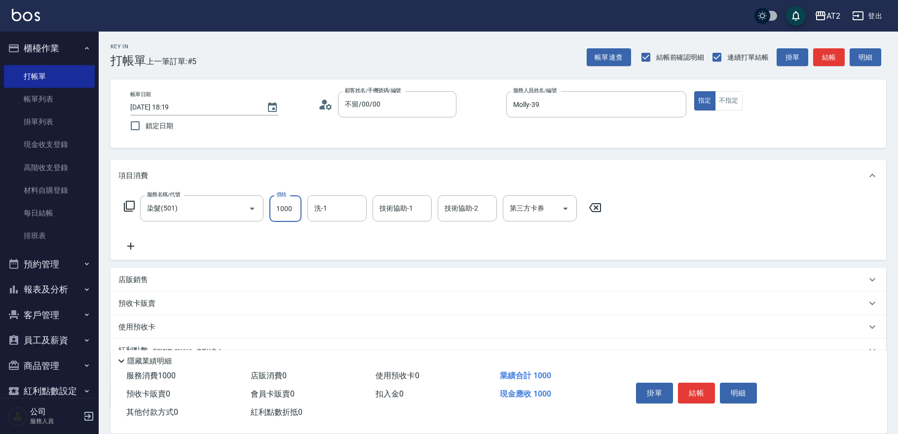
type input "1"
type input "0"
type input "19"
type input "10"
type input "1999"
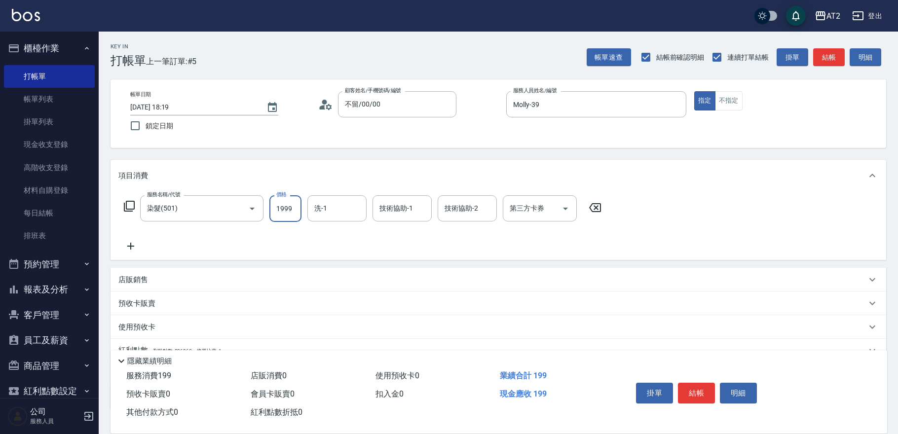
type input "190"
type input "1999"
type input "4"
type input "0"
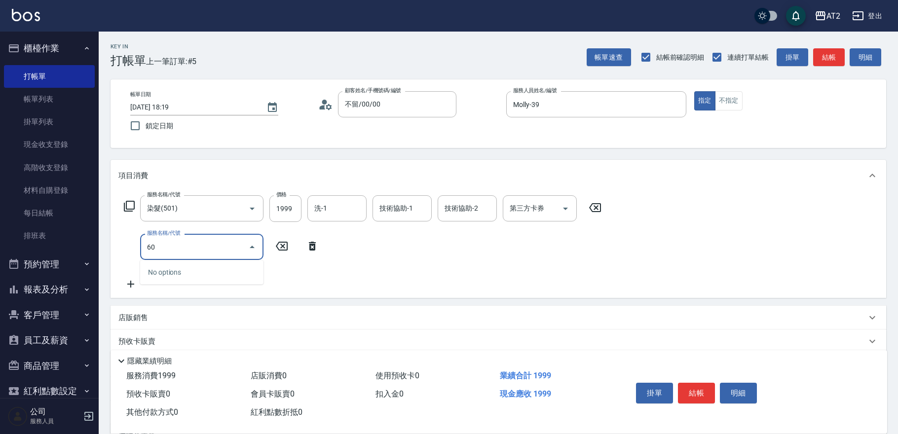
type input "601"
type input "290"
type input "自備護髮(601)"
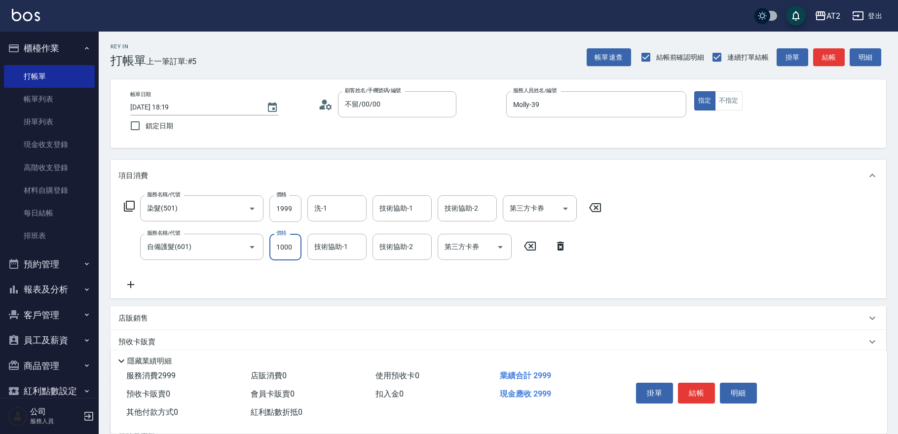
type input "2"
type input "200"
type input "22"
type input "220"
type input "225"
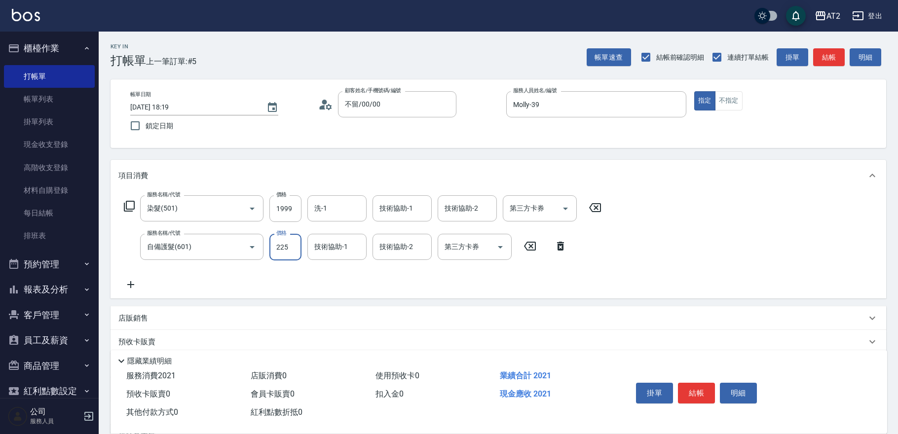
type input "420"
type input "2250"
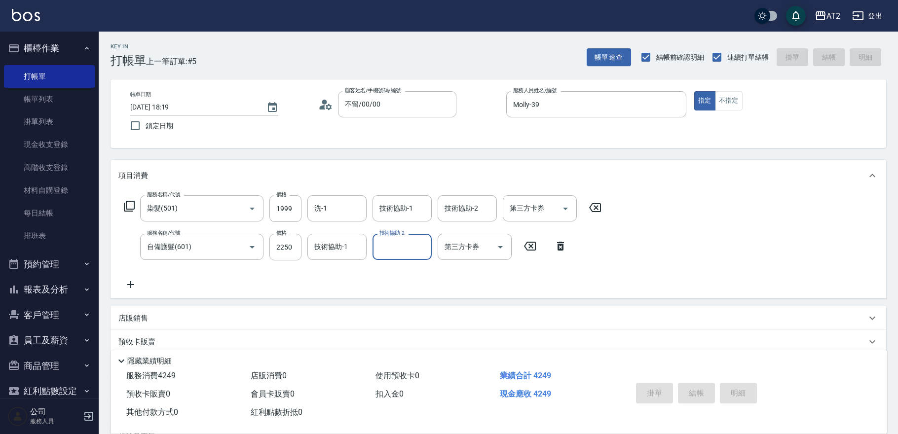
type input "0"
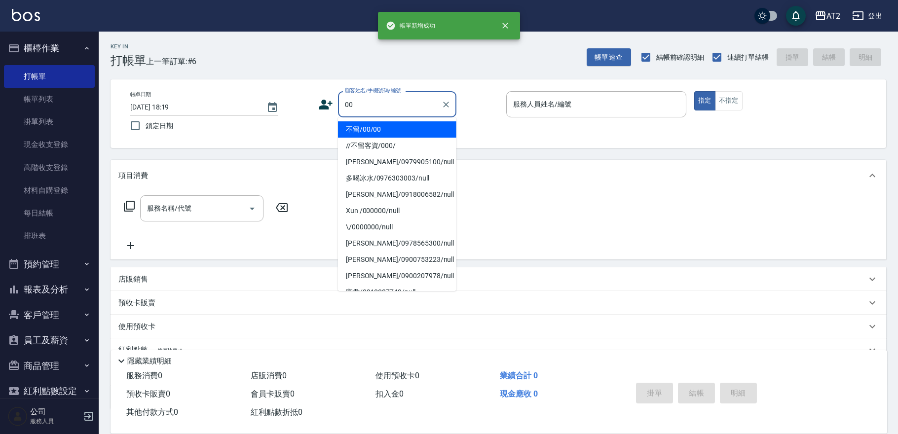
type input "不留/00/00"
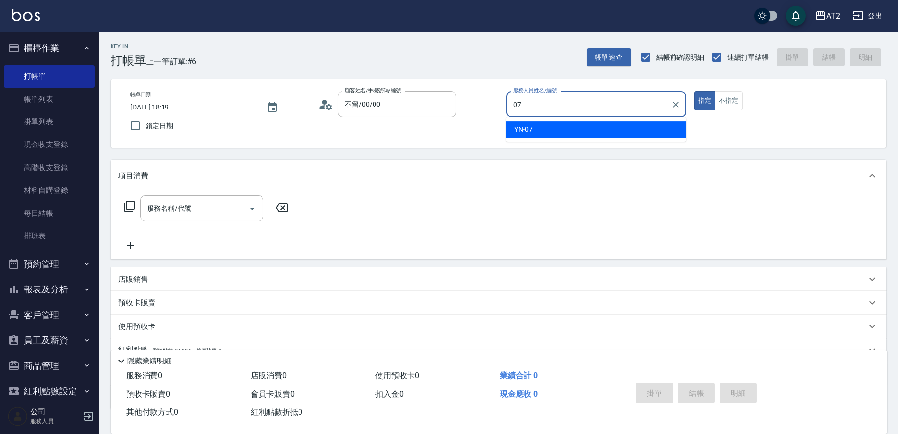
type input "YN-07"
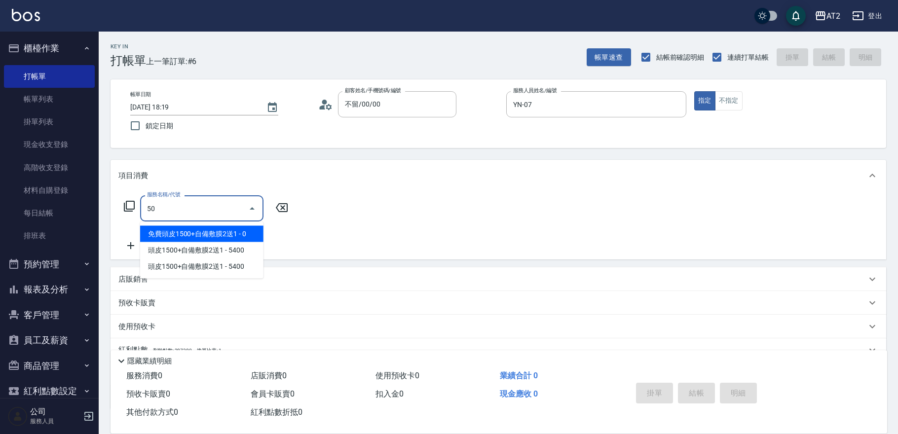
type input "501"
type input "100"
type input "染髮(501)"
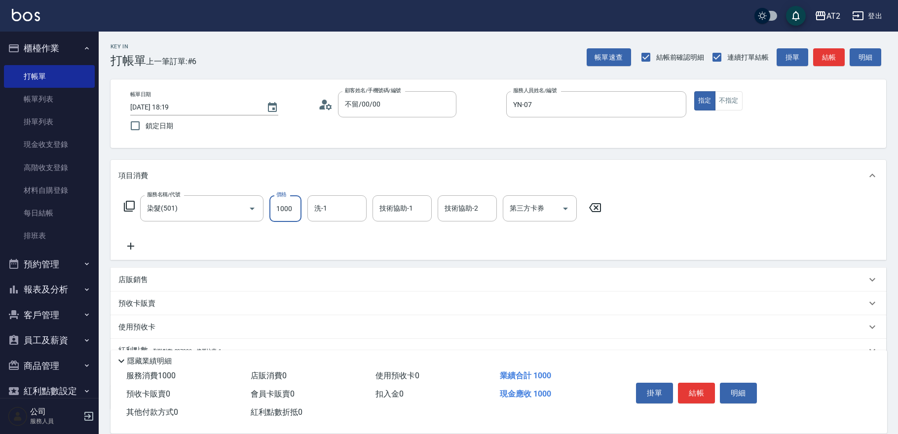
type input "0"
type input "19"
type input "10"
type input "1980"
type input "190"
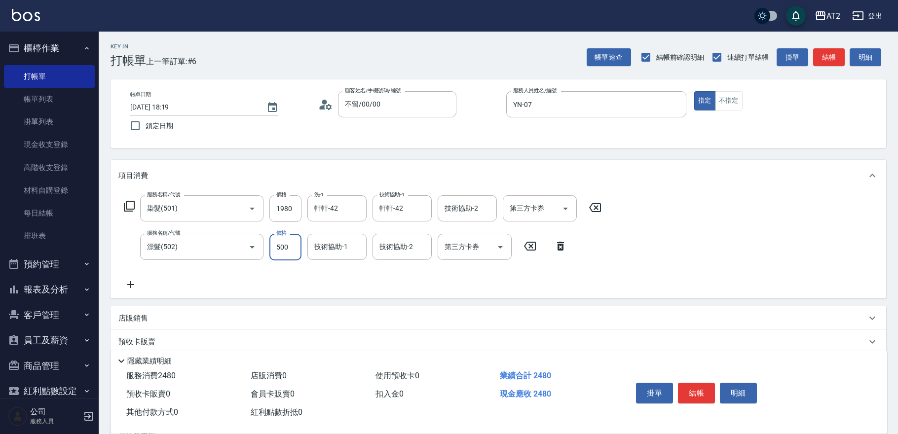
click at [288, 243] on input "500" at bounding box center [285, 247] width 32 height 27
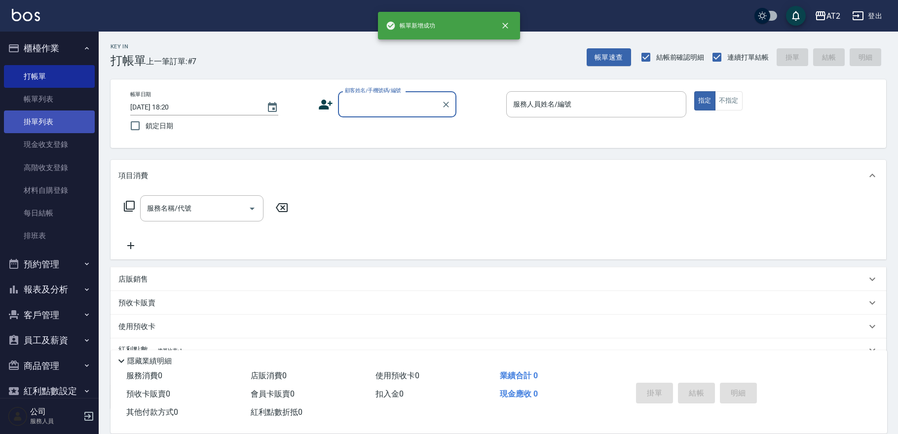
drag, startPoint x: 57, startPoint y: 97, endPoint x: 60, endPoint y: 118, distance: 21.8
click at [58, 97] on link "帳單列表" at bounding box center [49, 99] width 91 height 23
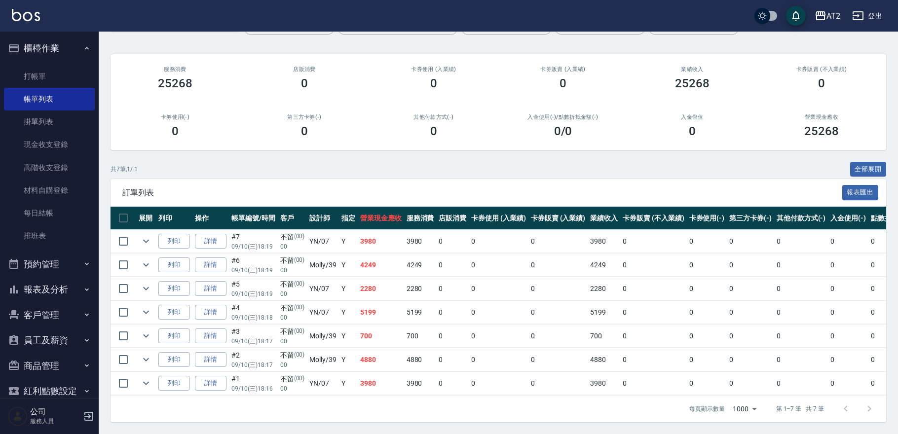
scroll to position [75, 0]
click at [58, 285] on button "報表及分析" at bounding box center [49, 290] width 91 height 26
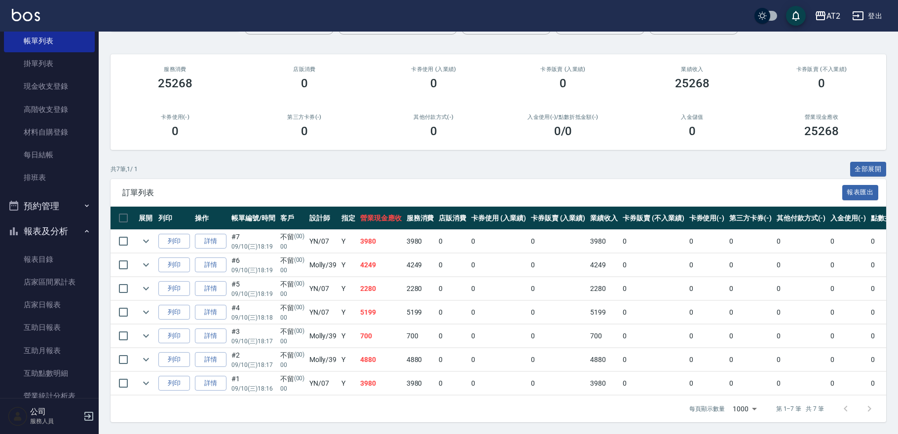
scroll to position [164, 0]
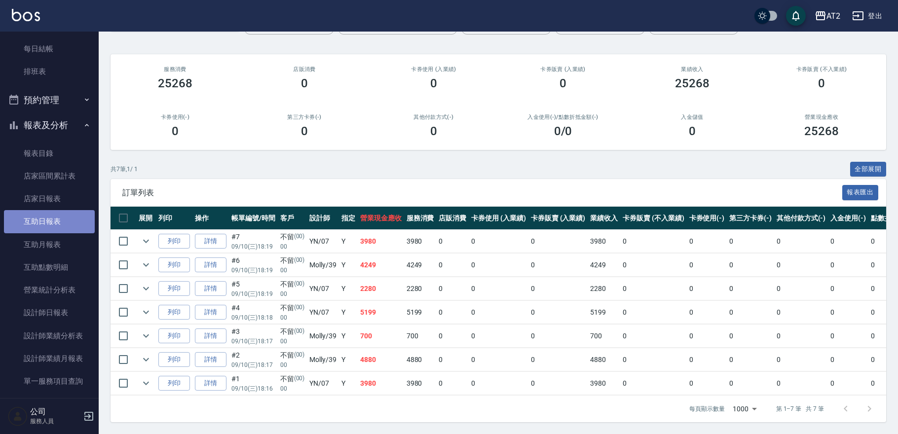
click at [68, 228] on link "互助日報表" at bounding box center [49, 221] width 91 height 23
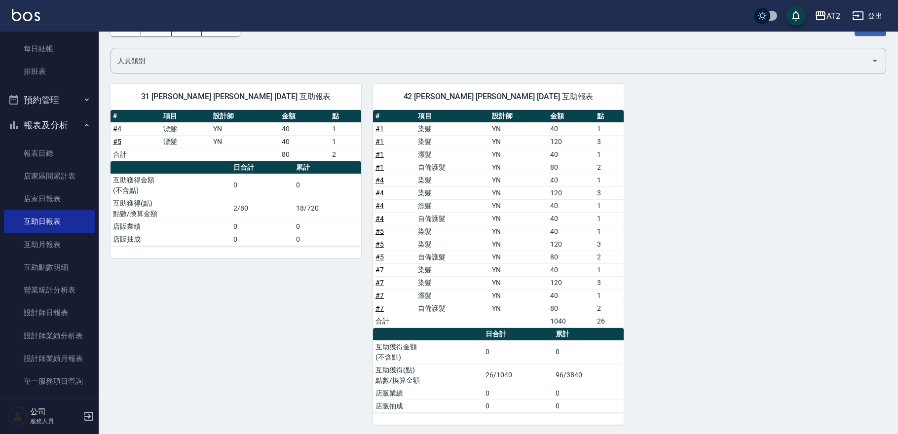
scroll to position [63, 0]
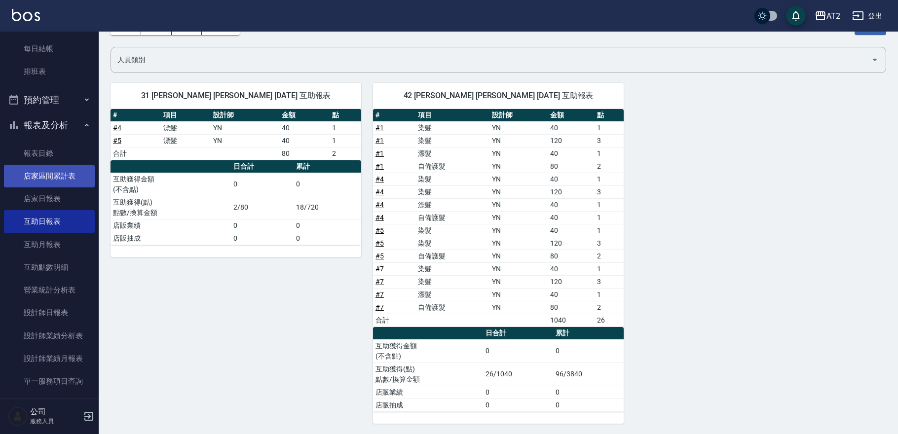
click at [59, 178] on link "店家區間累計表" at bounding box center [49, 176] width 91 height 23
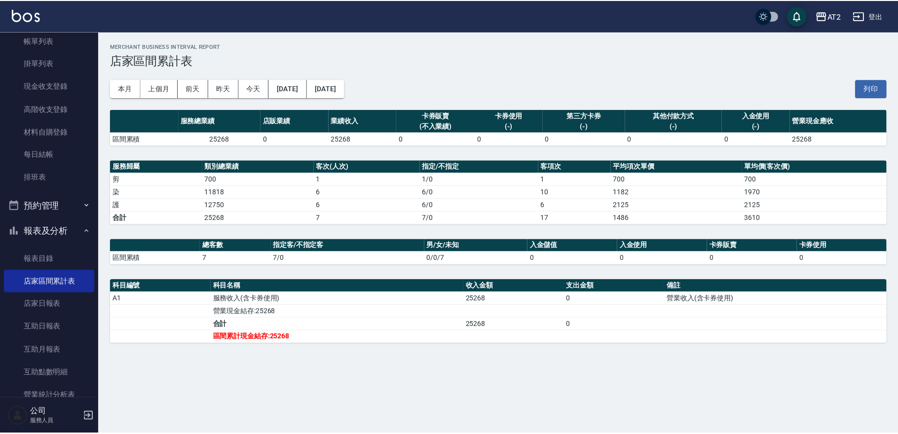
scroll to position [55, 0]
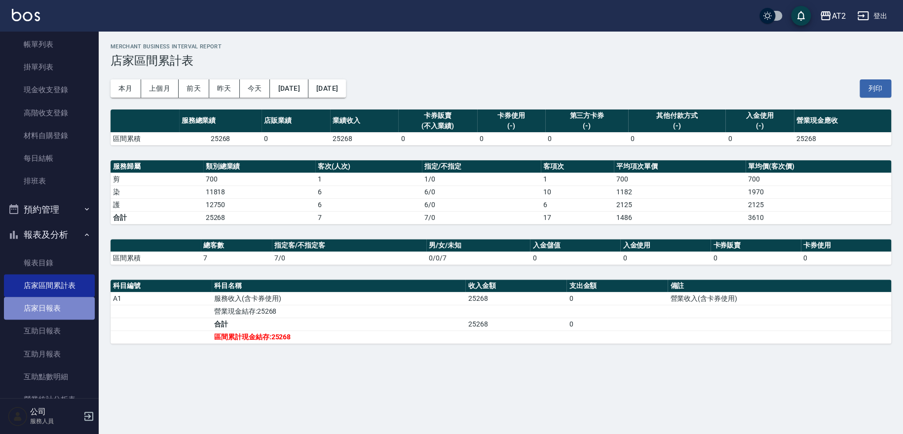
click at [73, 311] on link "店家日報表" at bounding box center [49, 308] width 91 height 23
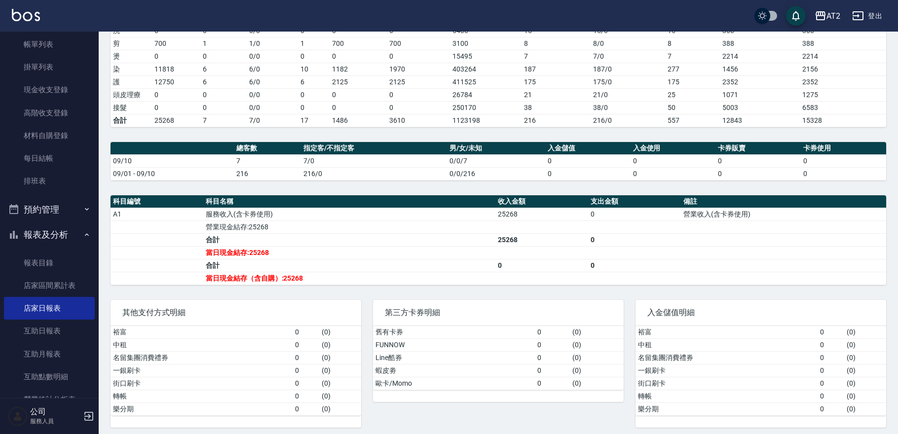
scroll to position [165, 0]
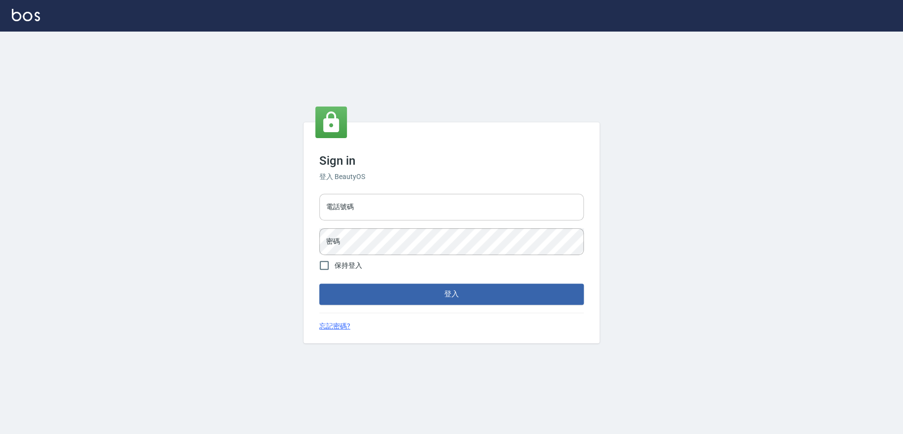
drag, startPoint x: 418, startPoint y: 205, endPoint x: 415, endPoint y: 209, distance: 5.3
click at [415, 206] on input "電話號碼" at bounding box center [451, 207] width 264 height 27
type input "0909258357"
click at [319, 284] on button "登入" at bounding box center [451, 294] width 264 height 21
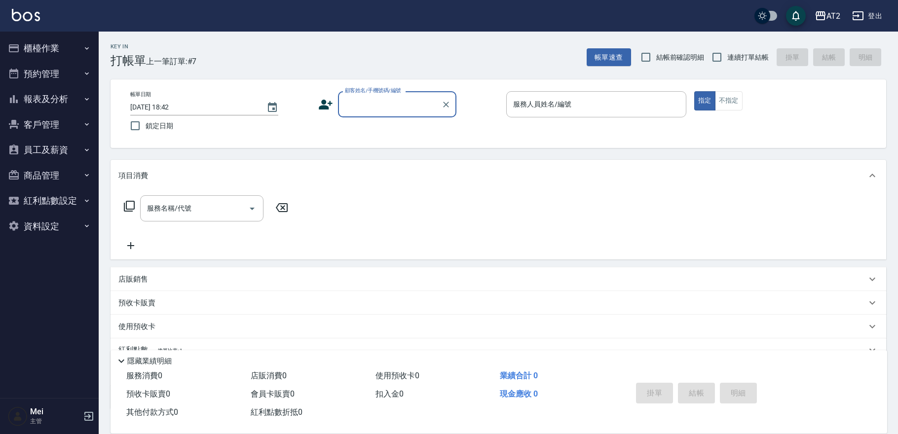
click at [36, 105] on button "報表及分析" at bounding box center [49, 99] width 91 height 26
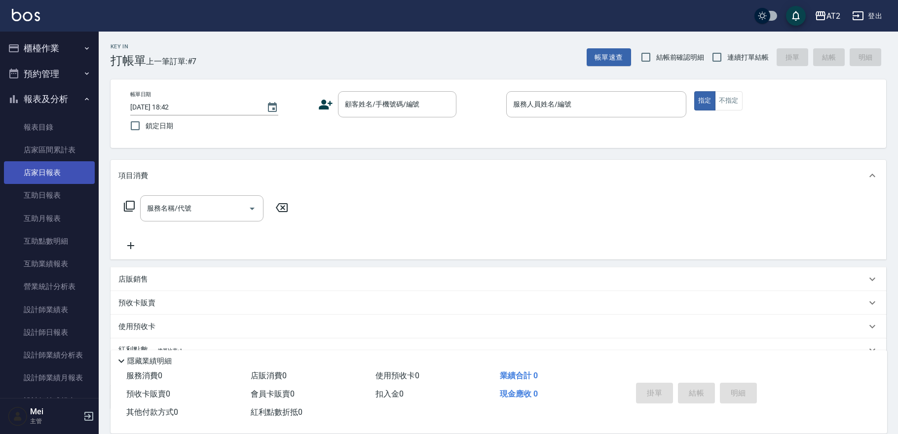
click at [69, 172] on link "店家日報表" at bounding box center [49, 172] width 91 height 23
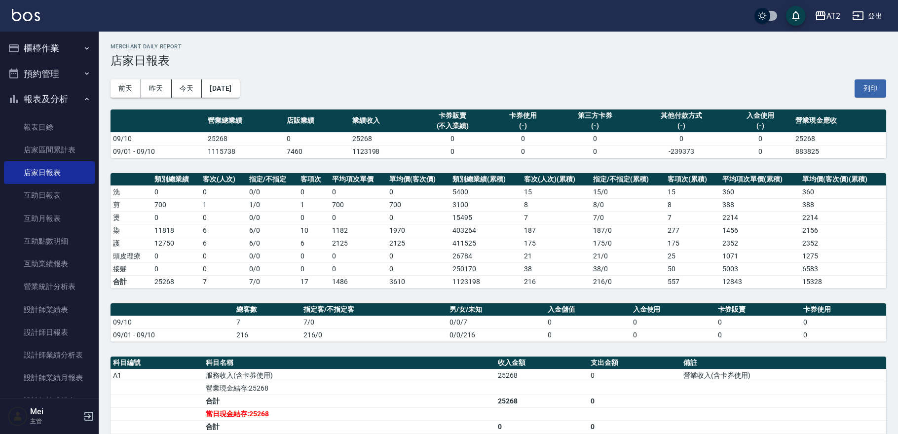
scroll to position [165, 0]
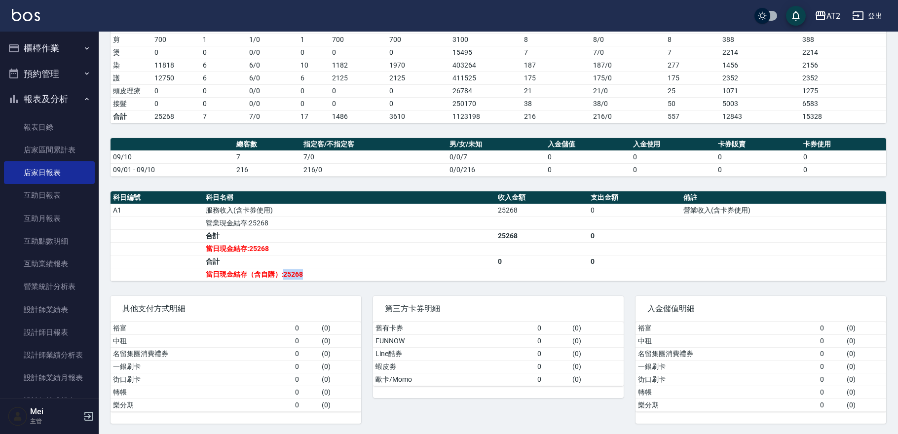
drag, startPoint x: 323, startPoint y: 274, endPoint x: 284, endPoint y: 276, distance: 38.5
click at [284, 276] on td "當日現金結存（含自購）:25268" at bounding box center [349, 274] width 292 height 13
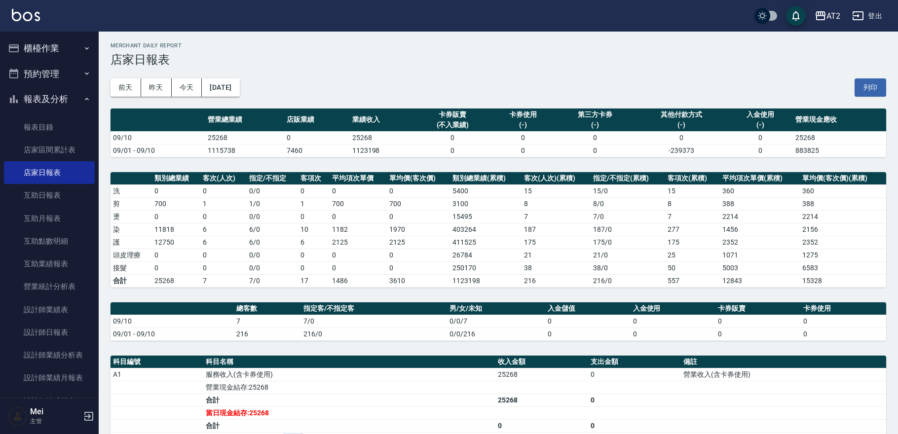
scroll to position [0, 0]
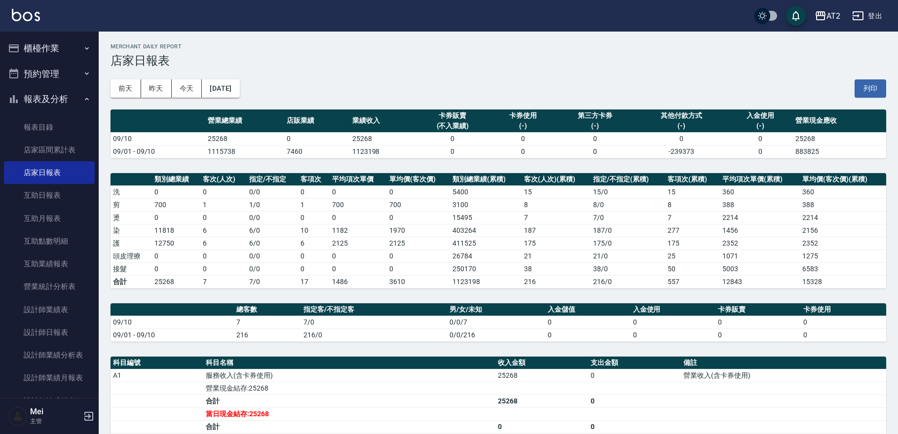
click at [464, 73] on div "前天 昨天 今天 2025/09/10 列印" at bounding box center [497, 89] width 775 height 42
